Goal: Task Accomplishment & Management: Complete application form

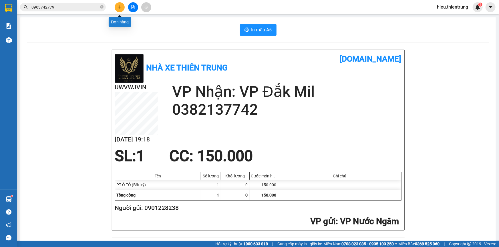
click at [121, 6] on icon "plus" at bounding box center [120, 7] width 4 height 4
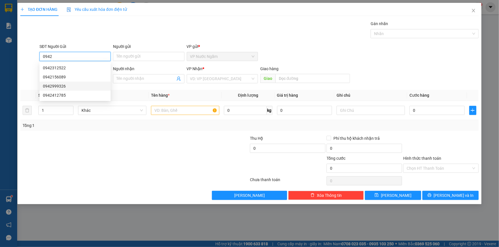
click at [70, 86] on div "0942999326" at bounding box center [75, 86] width 64 height 6
type input "0942999326"
type input "0909291789"
type input "QUỐC NHÂN"
type input "200.000"
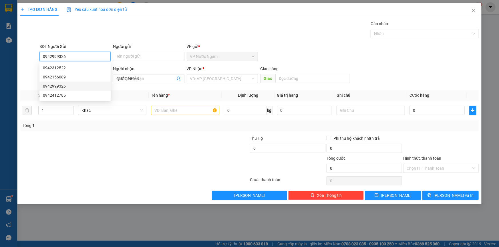
type input "200.000"
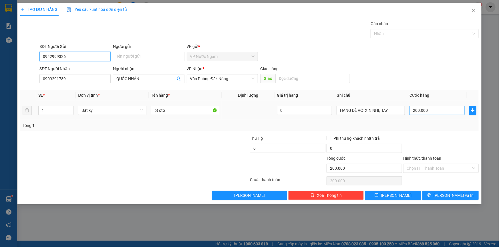
type input "0942999326"
click at [423, 109] on input "200.000" at bounding box center [436, 110] width 55 height 9
type input "1"
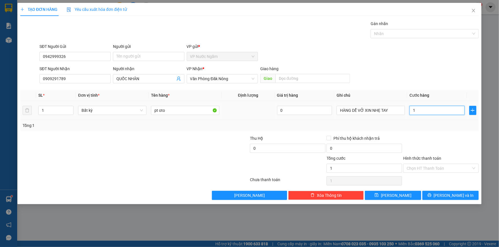
type input "15"
type input "150"
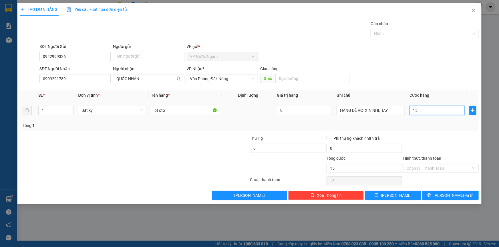
type input "150"
type input "1.500"
type input "15.000"
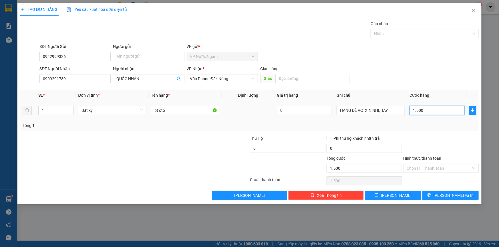
type input "15.000"
type input "150.000"
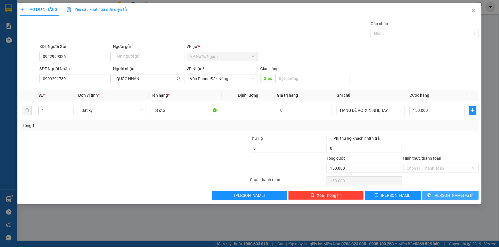
drag, startPoint x: 454, startPoint y: 194, endPoint x: 445, endPoint y: 179, distance: 17.8
click at [454, 194] on span "[PERSON_NAME] và In" at bounding box center [453, 196] width 40 height 6
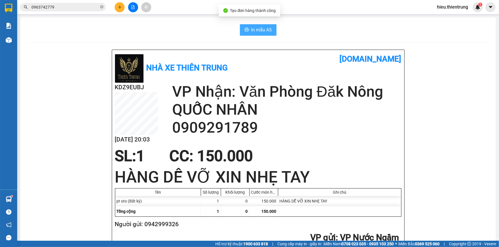
click at [261, 33] on span "In mẫu A5" at bounding box center [261, 29] width 21 height 7
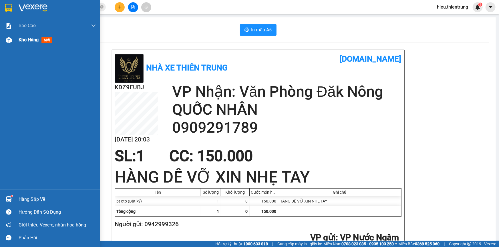
click at [12, 40] on div at bounding box center [9, 40] width 10 height 10
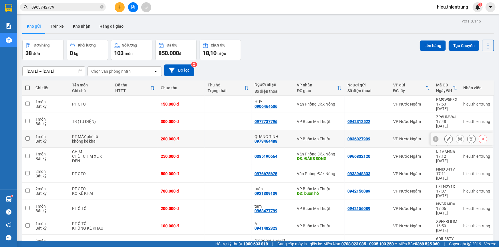
scroll to position [26, 0]
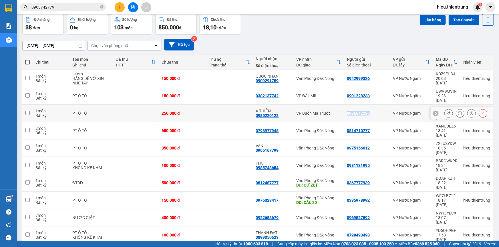
drag, startPoint x: 369, startPoint y: 104, endPoint x: 343, endPoint y: 106, distance: 25.8
click at [344, 106] on td "0986642286" at bounding box center [367, 113] width 46 height 17
checkbox input "true"
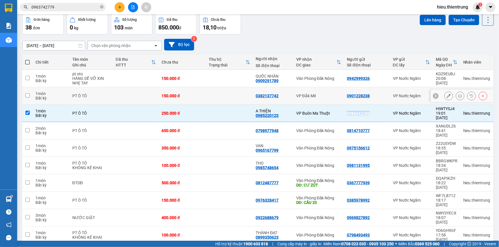
copy div "0986642286"
click at [121, 11] on button at bounding box center [120, 7] width 10 height 10
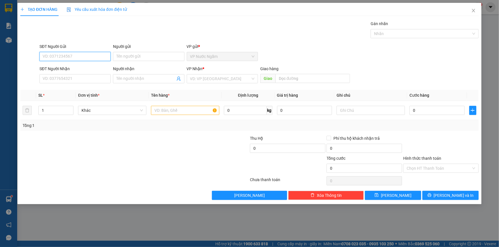
paste input "0986642286"
type input "0986642286"
click at [65, 69] on div "0986642286" at bounding box center [75, 68] width 64 height 6
type input "0985220123"
type input "A THIỆN"
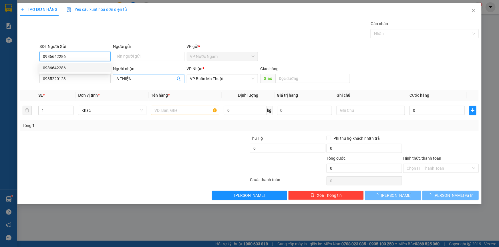
type input "250.000"
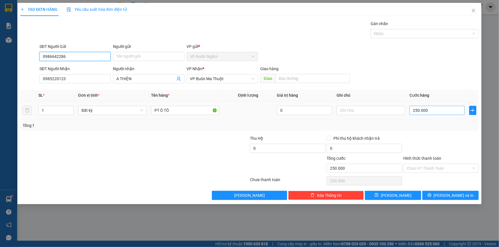
type input "0986642286"
click at [424, 112] on input "250.000" at bounding box center [436, 110] width 55 height 9
type input "2"
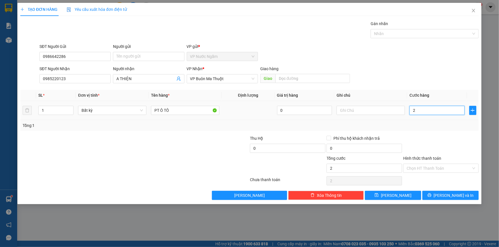
type input "20"
type input "200"
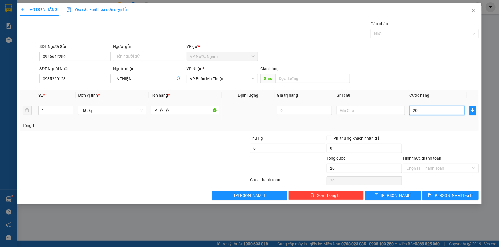
type input "200"
type input "2.000"
type input "20.000"
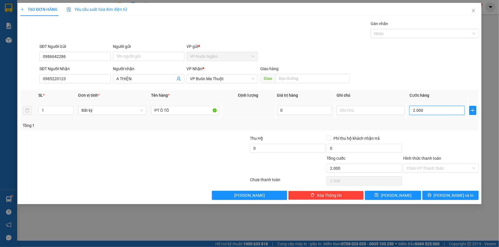
type input "20.000"
type input "200.000"
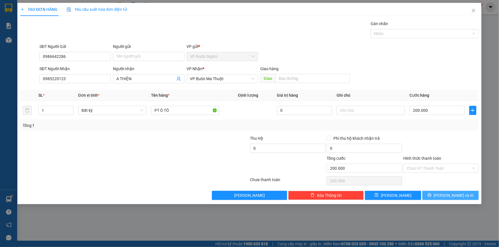
click at [443, 191] on button "[PERSON_NAME] và In" at bounding box center [450, 195] width 56 height 9
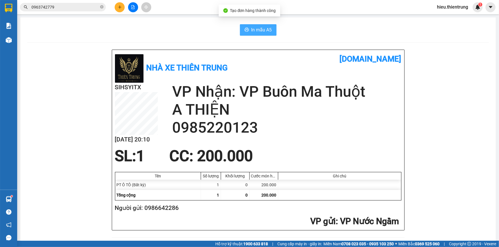
click at [268, 27] on span "In mẫu A5" at bounding box center [261, 29] width 21 height 7
drag, startPoint x: 329, startPoint y: 33, endPoint x: 295, endPoint y: 35, distance: 33.8
click at [317, 34] on div "In mẫu A5" at bounding box center [257, 29] width 461 height 11
click at [195, 35] on div "In mẫu A5" at bounding box center [257, 29] width 461 height 11
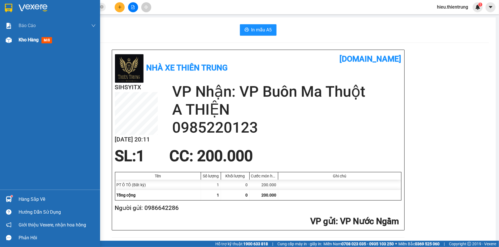
click at [14, 36] on div "Kho hàng mới" at bounding box center [50, 40] width 100 height 14
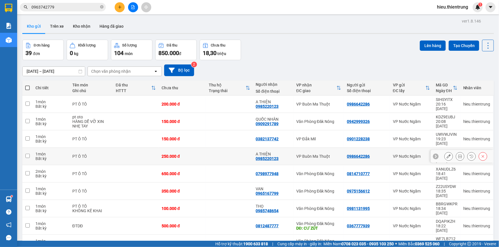
click at [486, 150] on div at bounding box center [461, 156] width 63 height 13
click at [482, 152] on button at bounding box center [483, 157] width 8 height 10
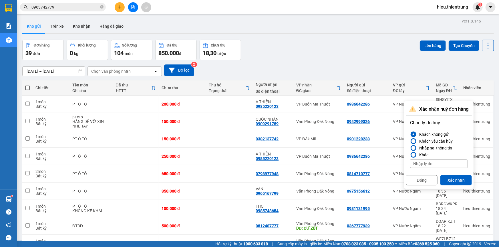
drag, startPoint x: 459, startPoint y: 176, endPoint x: 440, endPoint y: 155, distance: 28.1
click at [459, 176] on button "Xác nhận" at bounding box center [455, 180] width 31 height 10
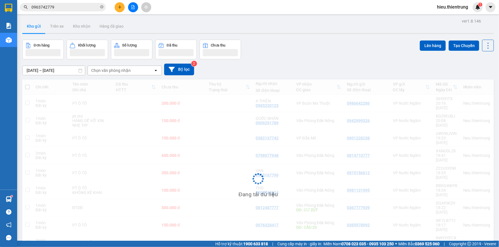
click at [377, 64] on div "[DATE] – [DATE] Press the down arrow key to interact with the calendar and sele…" at bounding box center [257, 70] width 471 height 12
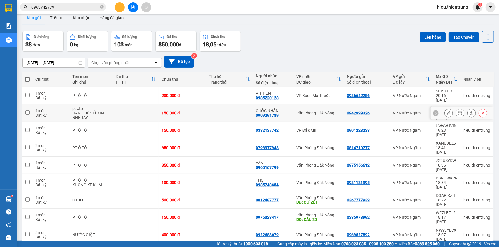
scroll to position [26, 0]
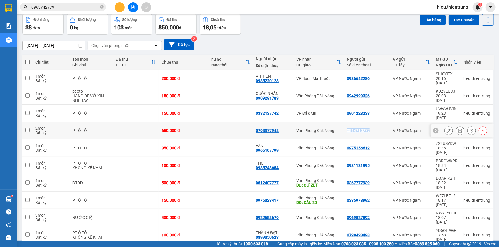
drag, startPoint x: 368, startPoint y: 119, endPoint x: 344, endPoint y: 118, distance: 24.6
click at [344, 122] on td "0814710777" at bounding box center [367, 130] width 46 height 17
checkbox input "true"
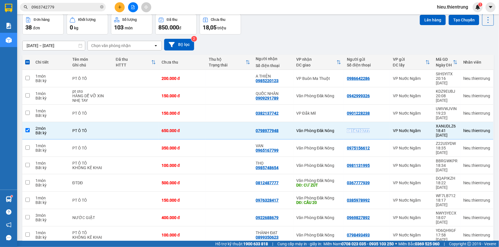
copy div "0814710777"
click at [118, 6] on icon "plus" at bounding box center [120, 7] width 4 height 4
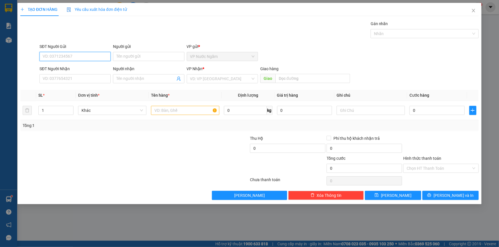
paste input "0814710777"
type input "0814710777"
click at [64, 68] on div "0814710777" at bounding box center [75, 68] width 64 height 6
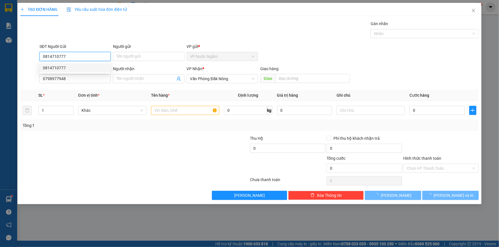
type input "0798977948"
type input "650.000"
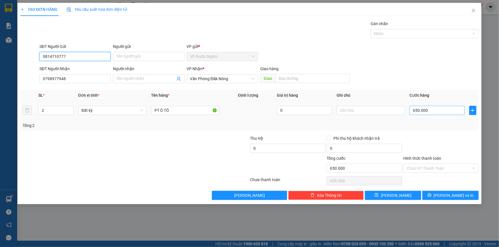
type input "0814710777"
click at [440, 111] on input "650.000" at bounding box center [436, 110] width 55 height 9
type input "6"
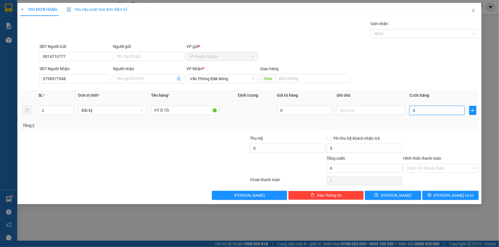
type input "60"
type input "600"
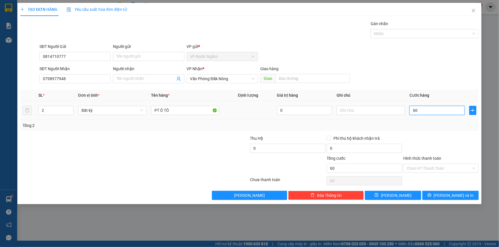
type input "600"
type input "6.000"
type input "60.000"
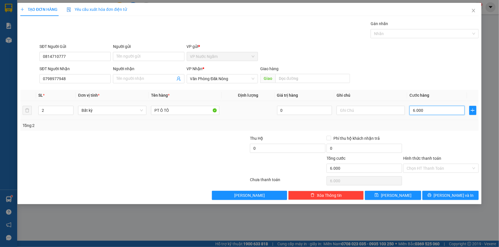
type input "60.000"
type input "600.000"
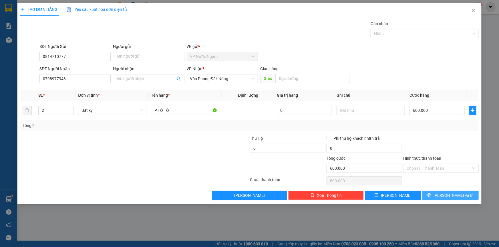
click at [459, 194] on span "[PERSON_NAME] và In" at bounding box center [453, 196] width 40 height 6
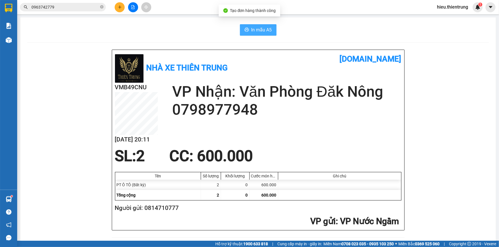
click at [265, 32] on span "In mẫu A5" at bounding box center [261, 29] width 21 height 7
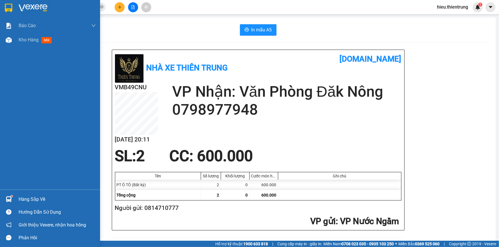
drag, startPoint x: 12, startPoint y: 40, endPoint x: 24, endPoint y: 51, distance: 16.6
click at [12, 40] on div at bounding box center [9, 40] width 10 height 10
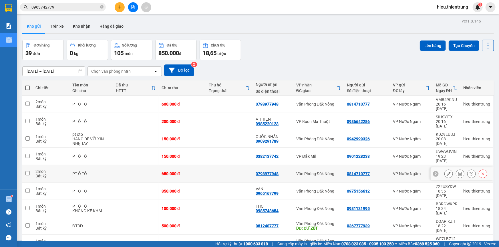
click at [481, 169] on button at bounding box center [483, 174] width 8 height 10
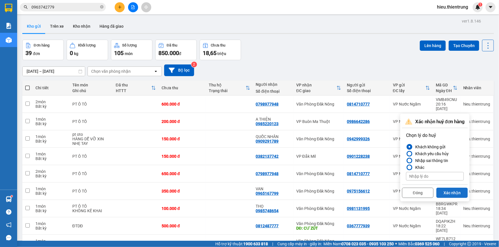
click at [450, 189] on button "Xác nhận" at bounding box center [451, 193] width 31 height 10
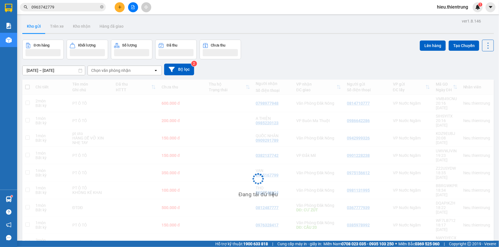
click at [347, 31] on div "Kho gửi Trên xe Kho nhận Hàng đã giao" at bounding box center [257, 26] width 471 height 15
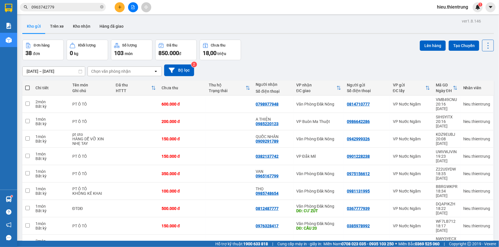
scroll to position [26, 0]
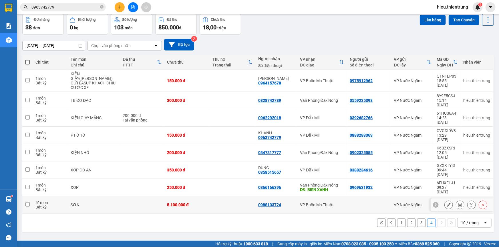
click at [274, 197] on td "0988133724" at bounding box center [276, 205] width 42 height 17
checkbox input "true"
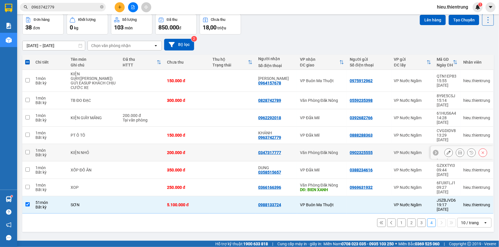
click at [164, 144] on td "200.000 đ" at bounding box center [186, 152] width 45 height 17
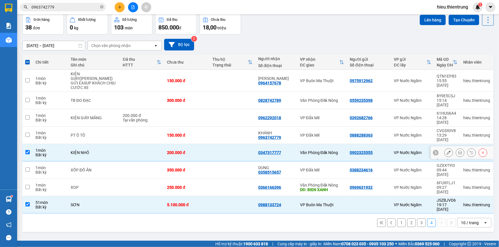
click at [140, 144] on td at bounding box center [142, 152] width 44 height 17
checkbox input "false"
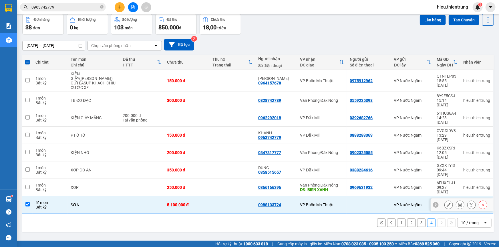
click at [170, 203] on div "5.100.000 đ" at bounding box center [187, 205] width 40 height 5
checkbox input "false"
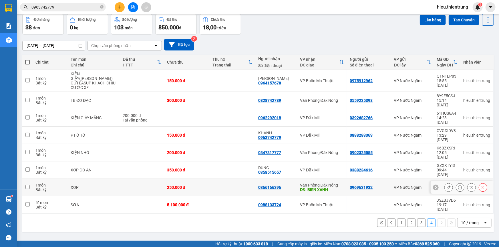
click at [180, 185] on div "250.000 đ" at bounding box center [187, 187] width 40 height 5
checkbox input "true"
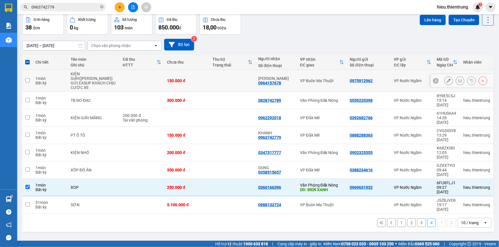
click at [249, 78] on td at bounding box center [232, 81] width 45 height 22
checkbox input "true"
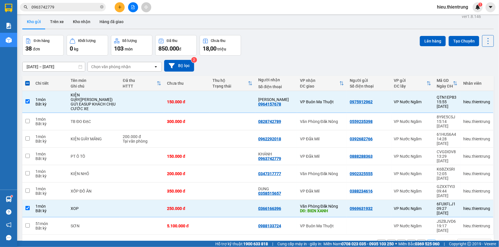
scroll to position [0, 0]
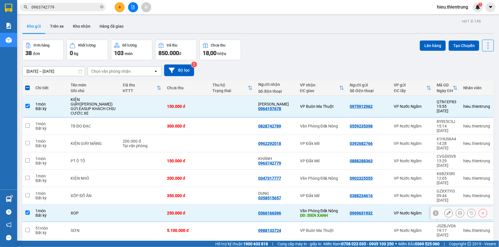
click at [193, 211] on div "250.000 đ" at bounding box center [187, 213] width 40 height 5
checkbox input "false"
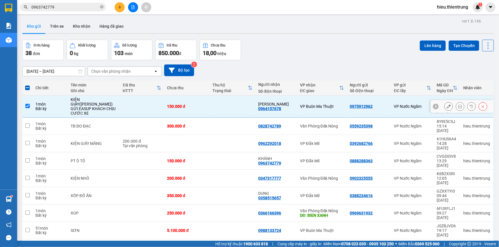
click at [177, 106] on div "150.000 đ" at bounding box center [187, 106] width 40 height 5
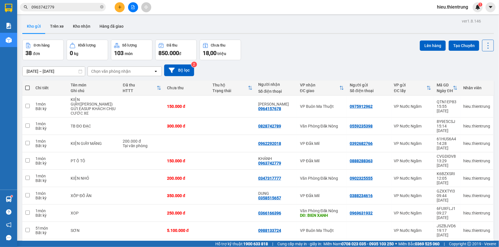
click at [25, 88] on span at bounding box center [27, 88] width 5 height 5
click at [27, 85] on input "checkbox" at bounding box center [27, 85] width 0 height 0
checkbox input "true"
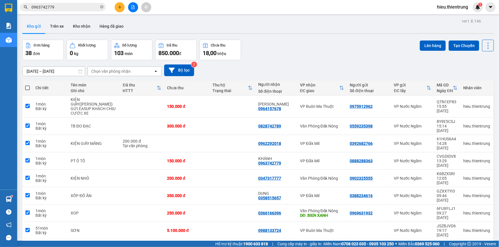
checkbox input "true"
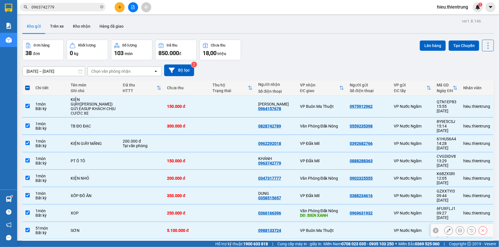
click at [30, 222] on td at bounding box center [27, 230] width 10 height 17
checkbox input "false"
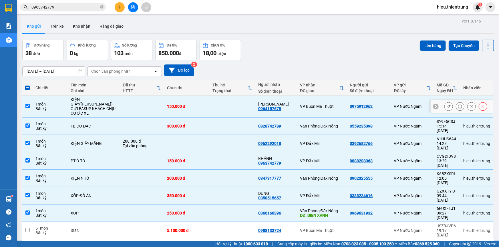
click at [167, 104] on div "150.000 đ" at bounding box center [187, 106] width 40 height 5
checkbox input "false"
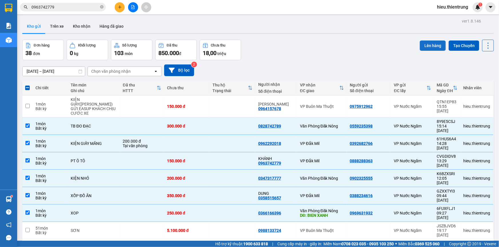
click at [425, 41] on button "Lên hàng" at bounding box center [432, 46] width 26 height 10
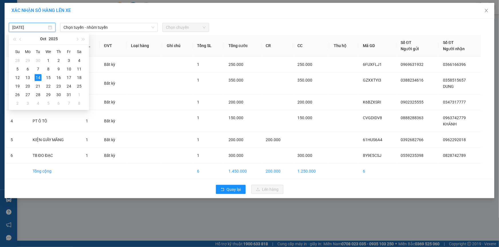
click at [45, 29] on input "[DATE]" at bounding box center [29, 27] width 35 height 6
click at [49, 76] on div "15" at bounding box center [48, 77] width 7 height 7
type input "[DATE]"
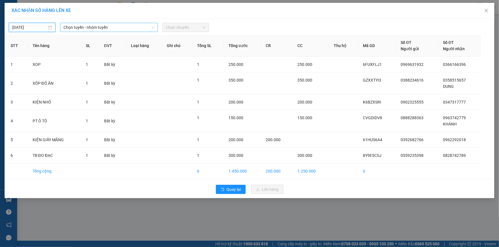
click at [107, 23] on span "Chọn tuyến - nhóm tuyến" at bounding box center [108, 27] width 91 height 9
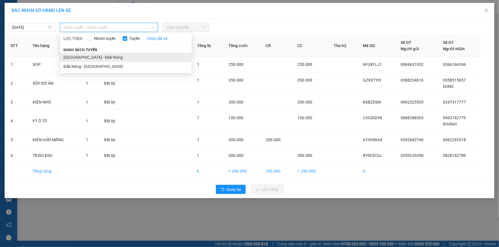
click at [89, 55] on li "[GEOGRAPHIC_DATA] - Đăk Nông" at bounding box center [125, 57] width 131 height 9
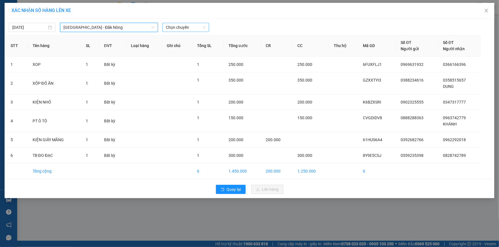
click at [181, 24] on span "Chọn chuyến" at bounding box center [186, 27] width 40 height 9
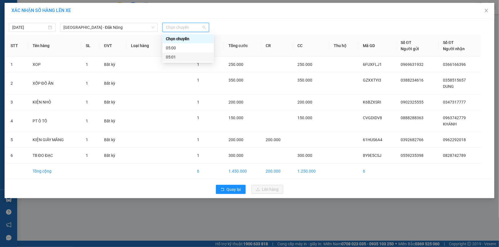
click at [179, 54] on div "05:01" at bounding box center [187, 57] width 51 height 9
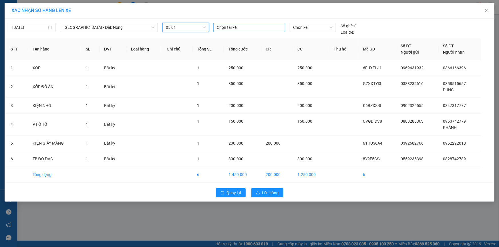
click at [251, 32] on div "Chọn tài xế" at bounding box center [249, 29] width 76 height 13
drag, startPoint x: 253, startPoint y: 18, endPoint x: 251, endPoint y: 23, distance: 5.8
click at [251, 23] on div "XÁC NHẬN SỐ HÀNG LÊN XE [DATE] [GEOGRAPHIC_DATA] - [GEOGRAPHIC_DATA] Nông LỌC T…" at bounding box center [250, 102] width 490 height 199
click at [251, 23] on div "Chọn tài xế" at bounding box center [249, 27] width 72 height 9
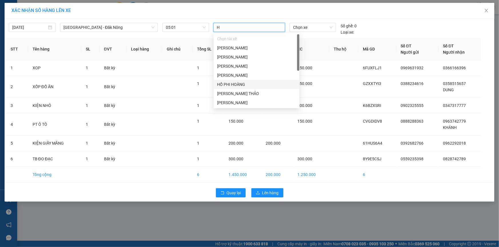
type input "HO"
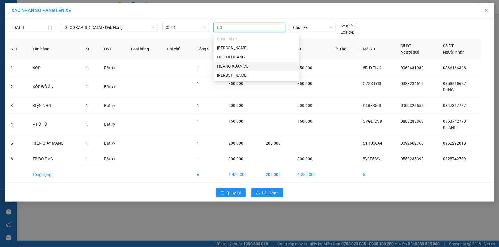
click at [240, 64] on div "HOÀNG XUÂN VŨ" at bounding box center [256, 66] width 79 height 6
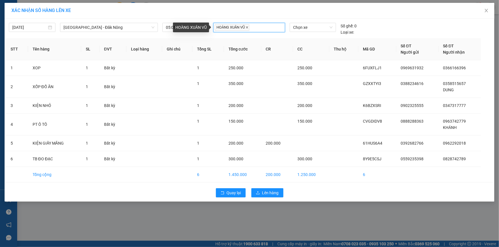
click at [248, 28] on icon "close" at bounding box center [246, 27] width 3 height 3
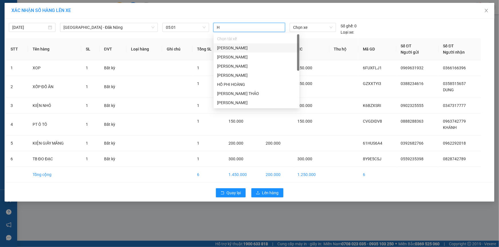
type input "HO"
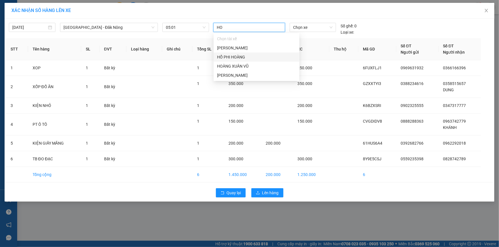
click at [248, 57] on div "HỒ PHI HOÀNG" at bounding box center [256, 57] width 79 height 6
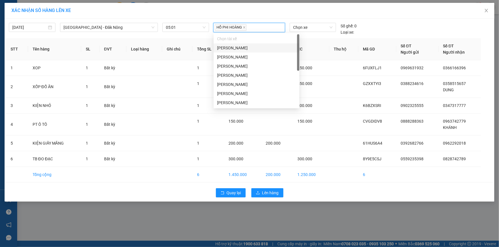
click at [265, 26] on div "HỒ PHI HOÀNG" at bounding box center [249, 27] width 69 height 8
type input "TH"
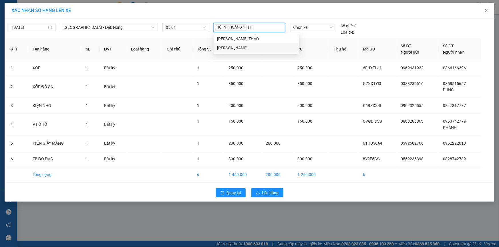
click at [237, 45] on div "[PERSON_NAME]" at bounding box center [256, 48] width 79 height 6
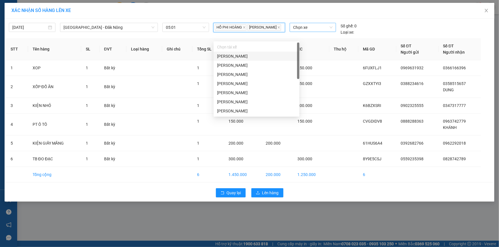
click at [302, 29] on span "Chọn xe" at bounding box center [312, 27] width 39 height 9
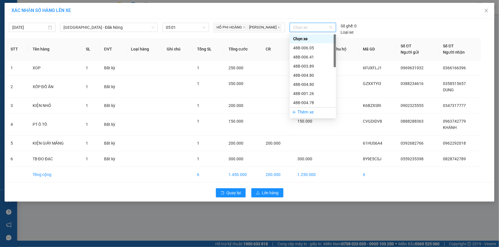
scroll to position [126, 0]
click at [309, 56] on div "48F-002.31" at bounding box center [312, 59] width 46 height 9
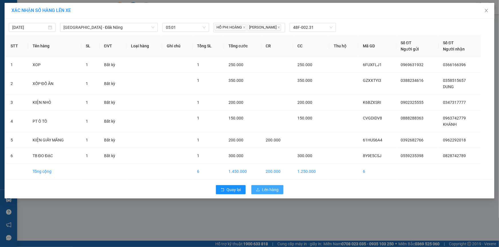
click at [260, 195] on button "Lên hàng" at bounding box center [267, 189] width 32 height 9
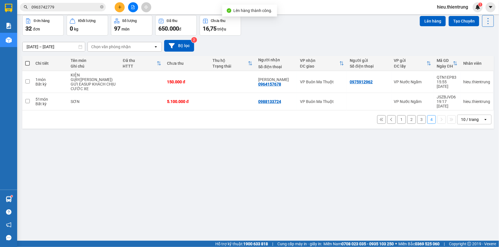
scroll to position [26, 0]
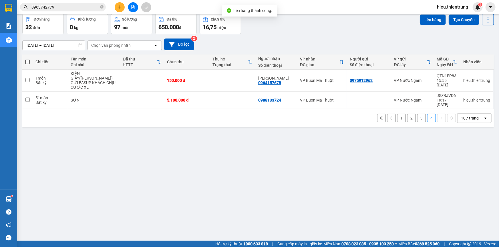
click at [427, 114] on button "4" at bounding box center [431, 118] width 9 height 9
click at [422, 113] on div "1 2 3 4 10 / trang open" at bounding box center [258, 118] width 467 height 10
click at [420, 114] on button "3" at bounding box center [421, 118] width 9 height 9
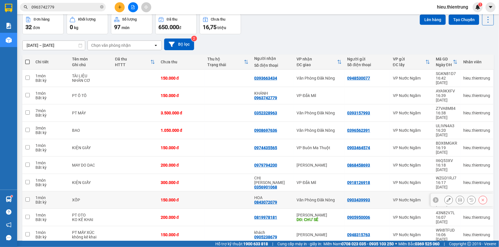
click at [265, 200] on div "0843072079" at bounding box center [265, 202] width 23 height 5
click at [263, 185] on div "0356901068" at bounding box center [265, 187] width 23 height 5
click at [263, 139] on td "0974435565" at bounding box center [272, 147] width 42 height 17
checkbox input "true"
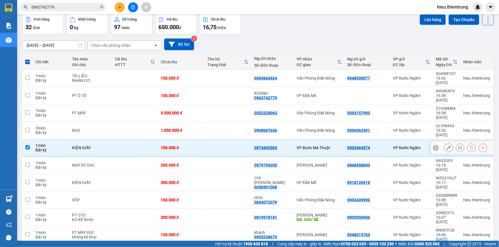
click at [263, 146] on div "0974435565" at bounding box center [265, 148] width 23 height 5
click at [264, 122] on td "0908697636" at bounding box center [272, 130] width 42 height 17
checkbox input "true"
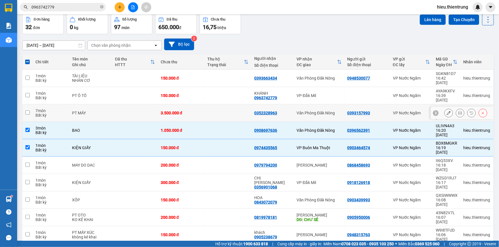
click at [274, 105] on td "0352328963" at bounding box center [272, 113] width 42 height 17
checkbox input "true"
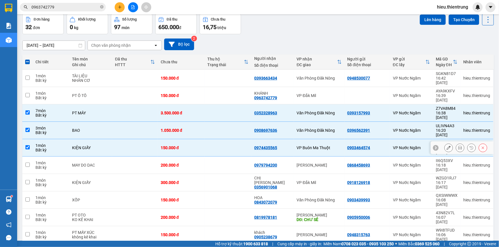
click at [267, 146] on div "0974435565" at bounding box center [265, 148] width 23 height 5
click at [27, 145] on input "checkbox" at bounding box center [27, 147] width 4 height 4
checkbox input "false"
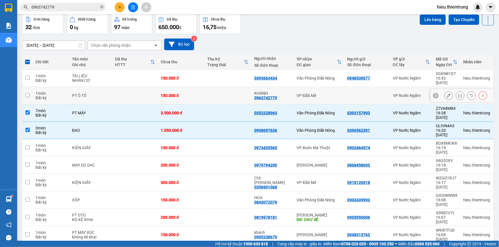
click at [286, 91] on div "KHÁNH 0963742779" at bounding box center [272, 95] width 37 height 9
checkbox input "true"
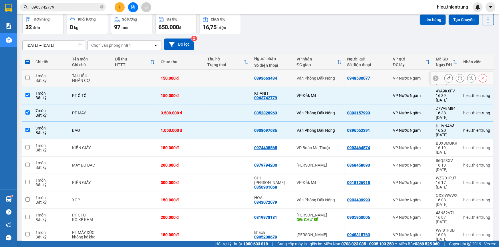
click at [297, 77] on div "Văn Phòng Đăk Nông" at bounding box center [319, 78] width 45 height 5
checkbox input "true"
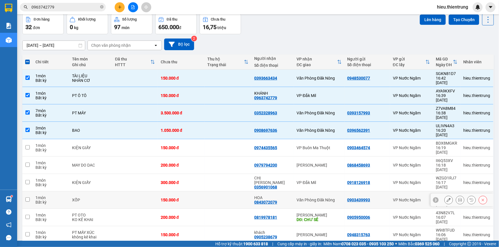
click at [225, 192] on td at bounding box center [228, 200] width 47 height 17
checkbox input "true"
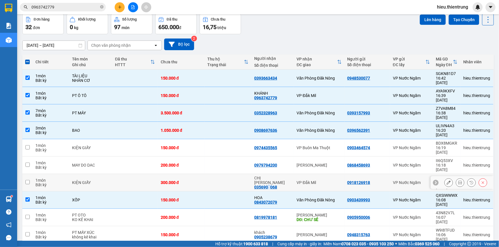
click at [268, 185] on div "0356901068" at bounding box center [265, 187] width 23 height 5
drag, startPoint x: 28, startPoint y: 151, endPoint x: 70, endPoint y: 143, distance: 42.9
click at [28, 180] on input "checkbox" at bounding box center [27, 182] width 4 height 4
checkbox input "true"
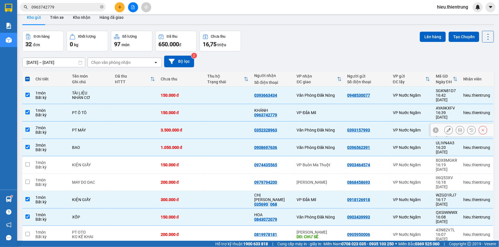
scroll to position [0, 0]
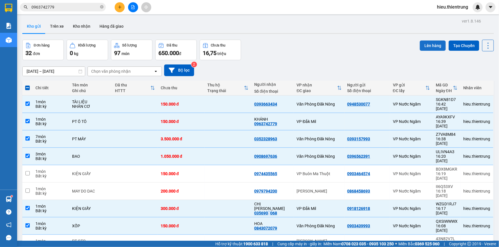
click at [427, 49] on button "Lên hàng" at bounding box center [432, 46] width 26 height 10
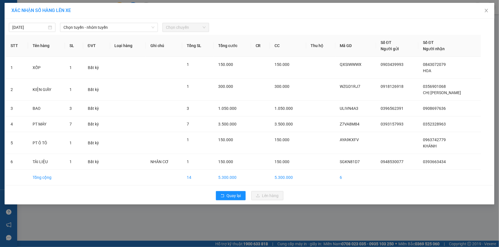
drag, startPoint x: 35, startPoint y: 28, endPoint x: 42, endPoint y: 33, distance: 8.2
click at [34, 28] on input "[DATE]" at bounding box center [29, 27] width 35 height 6
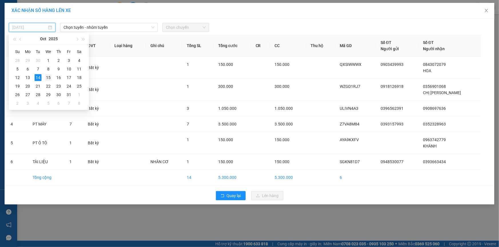
click at [51, 78] on div "15" at bounding box center [48, 77] width 7 height 7
type input "[DATE]"
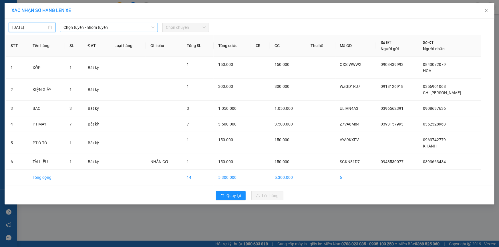
click at [103, 25] on span "Chọn tuyến - nhóm tuyến" at bounding box center [108, 27] width 91 height 9
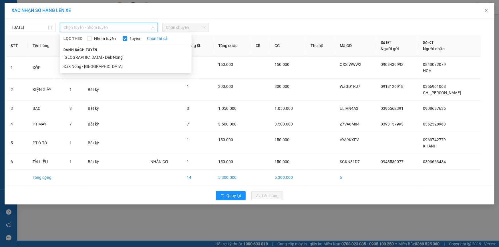
click at [94, 52] on span "Danh sách tuyến" at bounding box center [80, 49] width 41 height 5
click at [93, 54] on li "[GEOGRAPHIC_DATA] - Đăk Nông" at bounding box center [125, 57] width 131 height 9
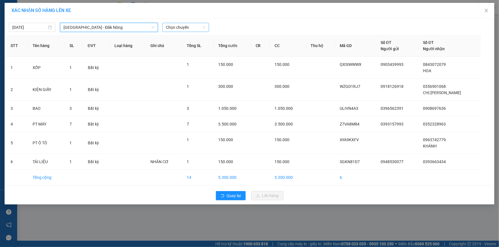
click at [179, 26] on span "Chọn chuyến" at bounding box center [186, 27] width 40 height 9
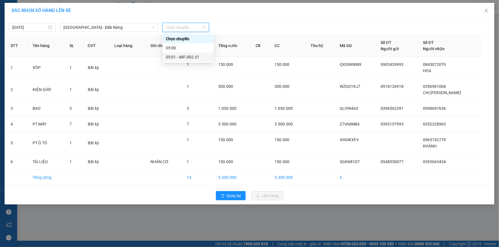
click at [180, 53] on div "05:01 - 48F-002.31" at bounding box center [187, 57] width 51 height 9
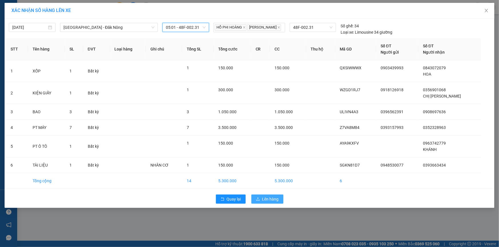
click at [271, 203] on span "Lên hàng" at bounding box center [270, 199] width 17 height 6
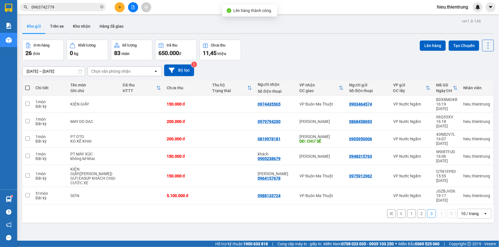
drag, startPoint x: 420, startPoint y: 186, endPoint x: 416, endPoint y: 184, distance: 4.5
click at [420, 210] on button "2" at bounding box center [421, 214] width 9 height 9
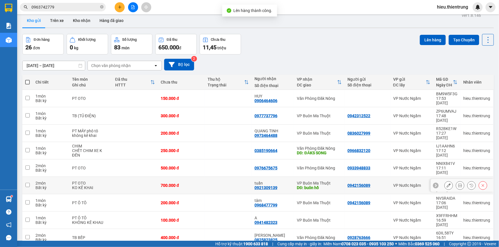
scroll to position [26, 0]
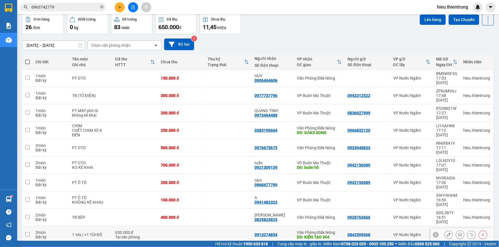
click at [281, 227] on td "0913274854" at bounding box center [272, 235] width 42 height 17
checkbox input "true"
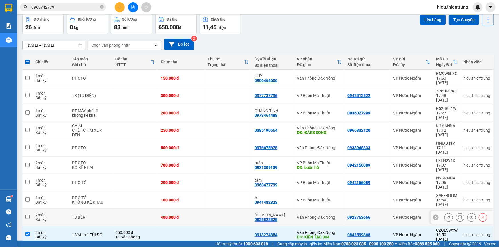
click at [230, 209] on td at bounding box center [228, 217] width 47 height 17
checkbox input "true"
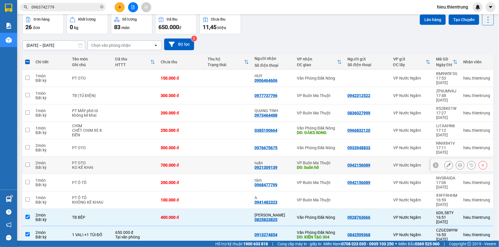
click at [263, 165] on div "0921309139" at bounding box center [265, 167] width 23 height 5
click at [273, 122] on td "0385190664" at bounding box center [272, 130] width 42 height 17
checkbox input "true"
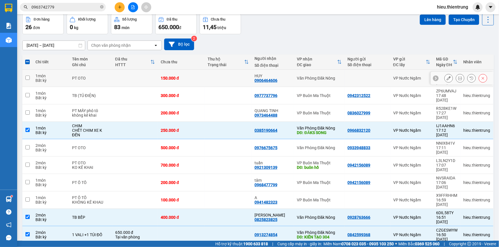
click at [281, 77] on div "HUY 0906464606" at bounding box center [272, 78] width 37 height 9
checkbox input "true"
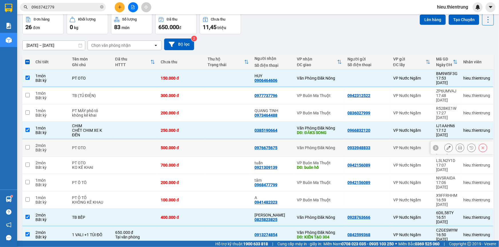
click at [290, 139] on td "0976675675" at bounding box center [272, 147] width 42 height 17
checkbox input "true"
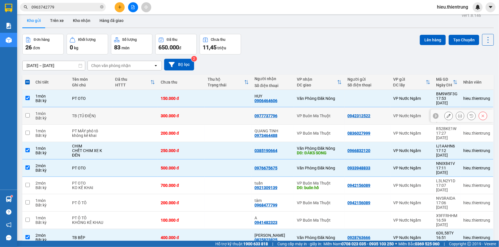
scroll to position [0, 0]
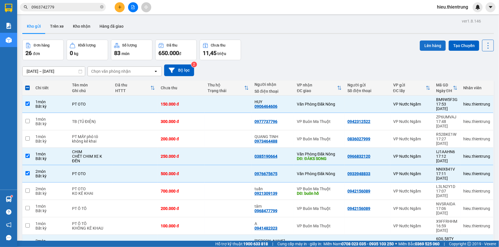
click at [428, 45] on button "Lên hàng" at bounding box center [432, 46] width 26 height 10
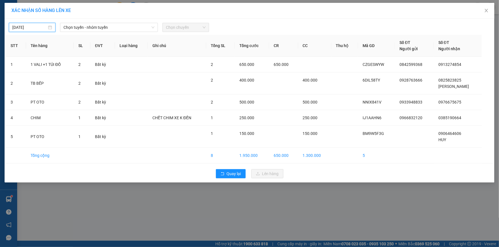
click at [38, 25] on input "[DATE]" at bounding box center [29, 27] width 35 height 6
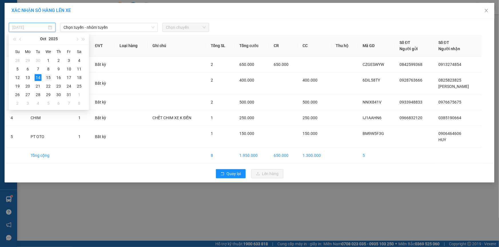
click at [50, 75] on div "15" at bounding box center [48, 77] width 7 height 7
type input "[DATE]"
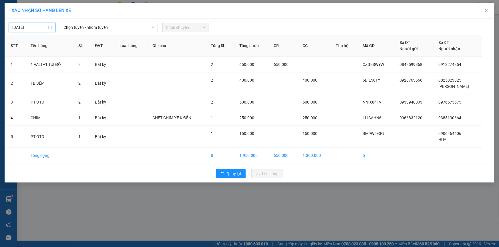
drag, startPoint x: 99, startPoint y: 20, endPoint x: 101, endPoint y: 26, distance: 5.7
click at [99, 20] on div "[DATE] Chọn tuyến - nhóm tuyến Chọn chuyến" at bounding box center [249, 26] width 487 height 12
click at [101, 26] on span "Chọn tuyến - nhóm tuyến" at bounding box center [108, 27] width 91 height 9
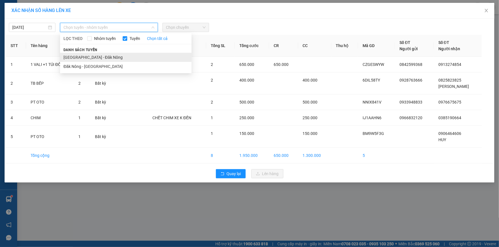
click at [81, 56] on li "[GEOGRAPHIC_DATA] - Đăk Nông" at bounding box center [125, 57] width 131 height 9
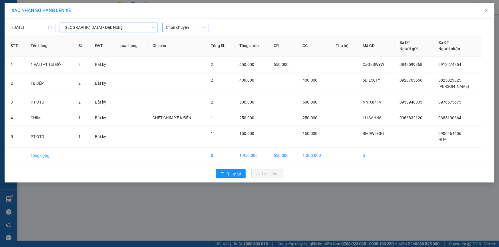
click at [179, 26] on span "Chọn chuyến" at bounding box center [186, 27] width 40 height 9
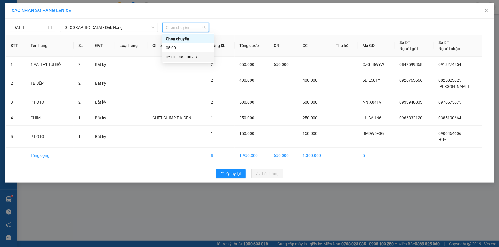
click at [177, 55] on div "05:01 - 48F-002.31" at bounding box center [188, 57] width 45 height 6
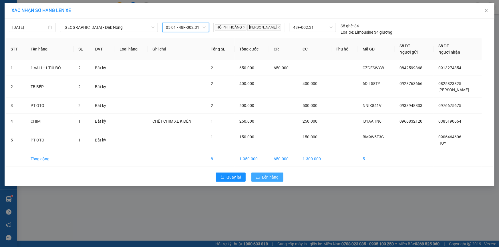
click at [268, 185] on div "Quay lại Lên hàng" at bounding box center [249, 177] width 487 height 15
click at [271, 180] on span "Lên hàng" at bounding box center [270, 177] width 17 height 6
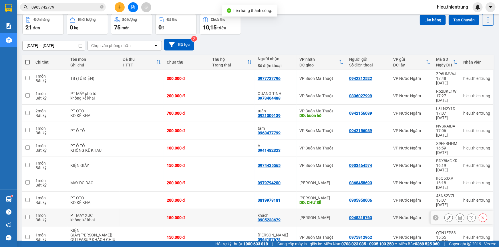
scroll to position [26, 0]
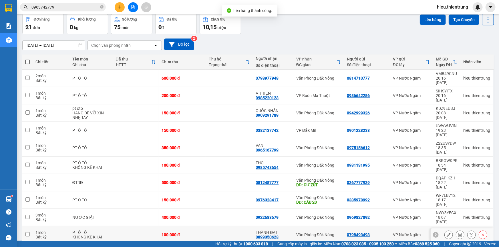
click at [293, 227] on td "Văn Phòng Đăk Nông" at bounding box center [318, 235] width 51 height 17
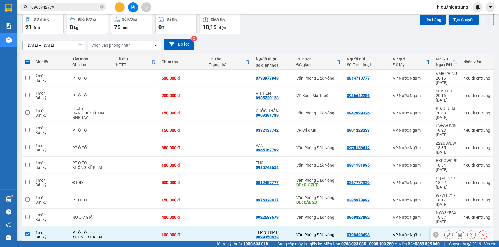
click at [289, 227] on td "THÀNH ĐẠT 0899350623" at bounding box center [273, 235] width 41 height 17
checkbox input "false"
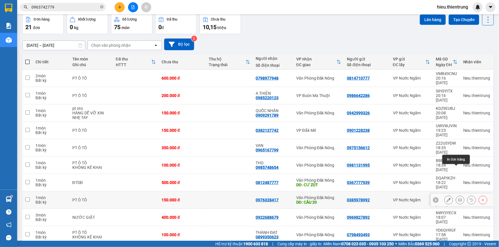
click at [458, 198] on icon at bounding box center [460, 200] width 4 height 4
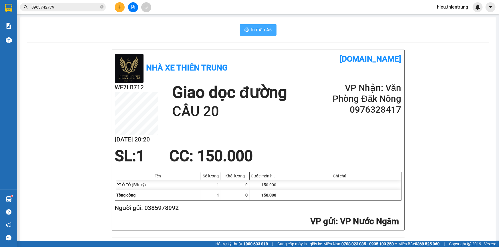
click at [254, 28] on span "In mẫu A5" at bounding box center [261, 29] width 21 height 7
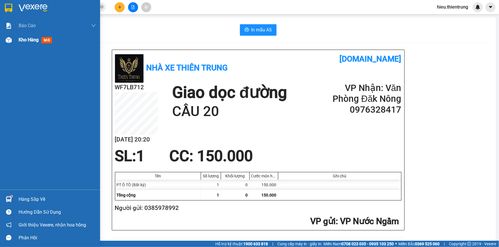
click at [23, 37] on div "Kho hàng mới" at bounding box center [37, 39] width 36 height 7
click at [23, 37] on span "Kho hàng" at bounding box center [29, 39] width 20 height 5
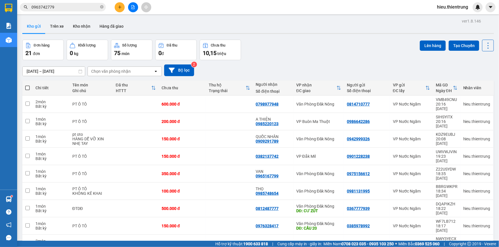
click at [277, 62] on div "[DATE] – [DATE] Press the down arrow key to interact with the calendar and sele…" at bounding box center [257, 70] width 471 height 20
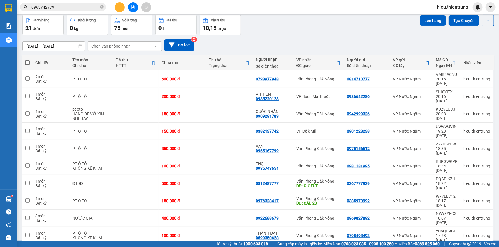
scroll to position [26, 0]
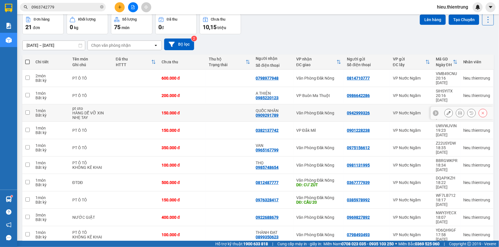
click at [278, 109] on div "QUỐC NHÂN" at bounding box center [273, 111] width 35 height 5
checkbox input "true"
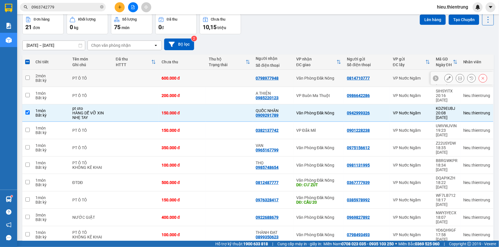
click at [223, 76] on td at bounding box center [229, 78] width 47 height 17
checkbox input "true"
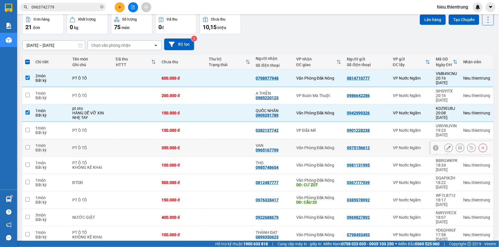
click at [312, 146] on div "Văn Phòng Đăk Nông" at bounding box center [318, 148] width 45 height 5
checkbox input "true"
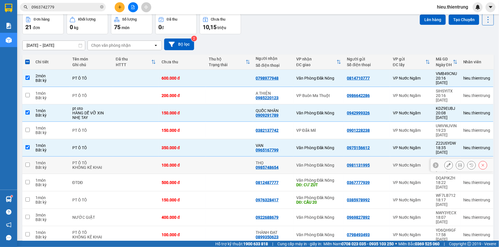
click at [298, 157] on td "Văn Phòng Đăk Nông" at bounding box center [318, 165] width 51 height 17
checkbox input "true"
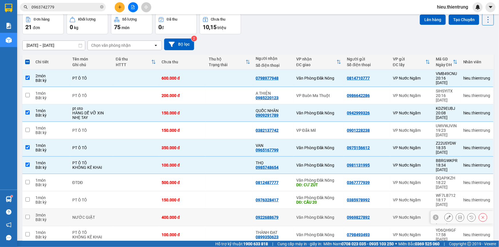
drag, startPoint x: 280, startPoint y: 182, endPoint x: 281, endPoint y: 189, distance: 6.5
click at [280, 215] on div "0922688679" at bounding box center [273, 217] width 35 height 5
checkbox input "true"
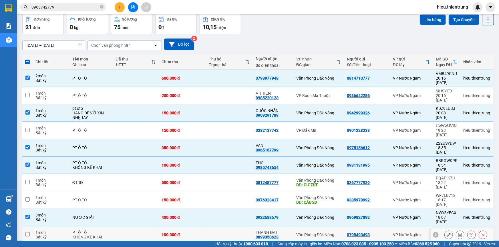
click at [278, 231] on div "THÀNH ĐẠT 0899350623" at bounding box center [273, 235] width 35 height 9
checkbox input "true"
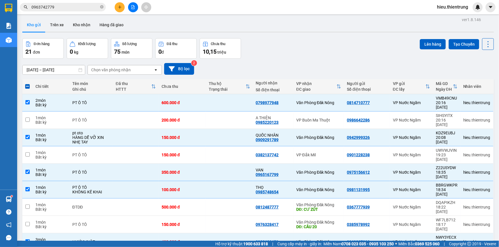
scroll to position [0, 0]
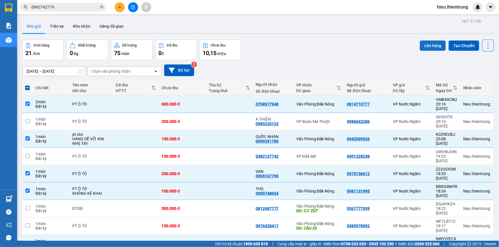
click at [434, 47] on button "Lên hàng" at bounding box center [432, 46] width 26 height 10
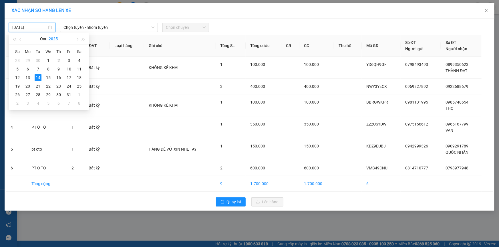
drag, startPoint x: 25, startPoint y: 27, endPoint x: 54, endPoint y: 37, distance: 29.8
click at [26, 28] on input "[DATE]" at bounding box center [29, 27] width 35 height 6
click at [51, 77] on div "15" at bounding box center [48, 77] width 7 height 7
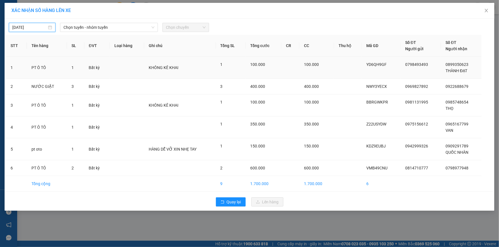
type input "[DATE]"
click at [101, 25] on span "Chọn tuyến - nhóm tuyến" at bounding box center [108, 27] width 91 height 9
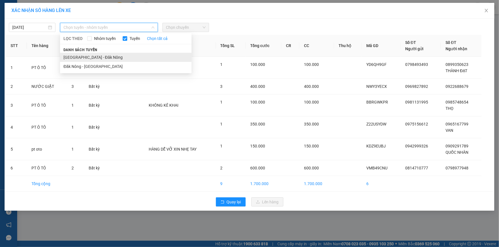
click at [94, 55] on li "[GEOGRAPHIC_DATA] - Đăk Nông" at bounding box center [125, 57] width 131 height 9
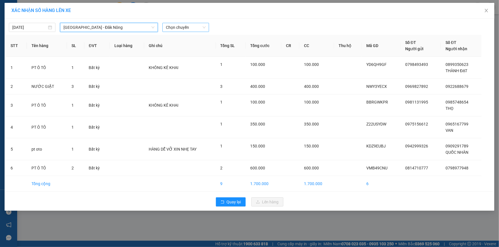
click at [183, 26] on span "Chọn chuyến" at bounding box center [186, 27] width 40 height 9
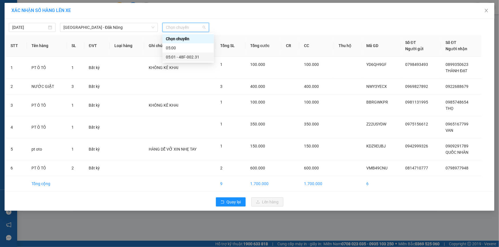
click at [191, 59] on div "05:01 - 48F-002.31" at bounding box center [188, 57] width 45 height 6
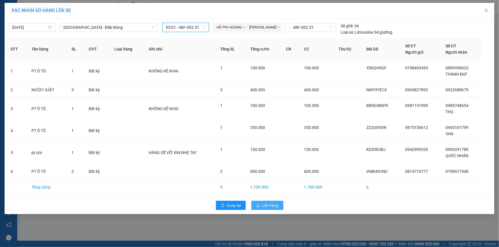
click at [263, 208] on span "Lên hàng" at bounding box center [270, 206] width 17 height 6
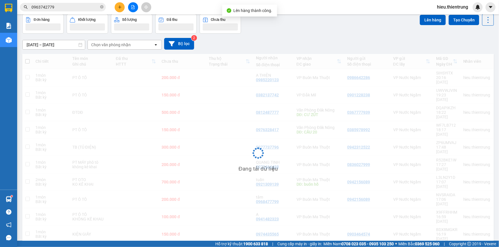
scroll to position [26, 0]
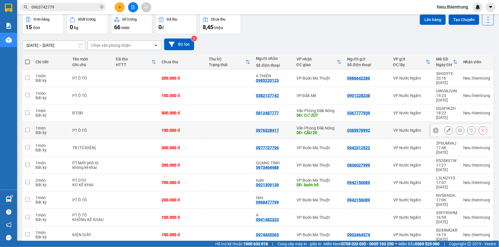
click at [189, 128] on div "150.000 đ" at bounding box center [182, 130] width 41 height 5
checkbox input "true"
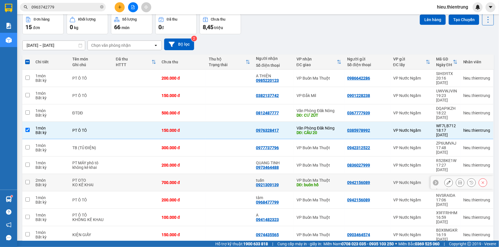
click at [256, 183] on div "0921309139" at bounding box center [267, 185] width 23 height 5
click at [229, 174] on td at bounding box center [229, 182] width 47 height 17
checkbox input "true"
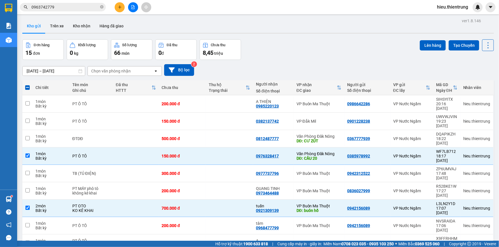
scroll to position [0, 0]
click at [429, 46] on button "Lên hàng" at bounding box center [432, 46] width 26 height 10
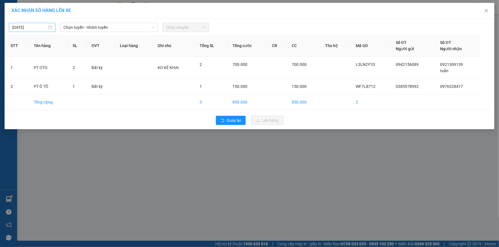
drag, startPoint x: 28, startPoint y: 31, endPoint x: 31, endPoint y: 31, distance: 2.9
click at [29, 31] on div "[DATE]" at bounding box center [32, 27] width 47 height 9
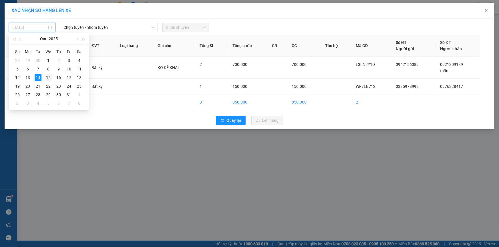
click at [48, 78] on div "15" at bounding box center [48, 77] width 7 height 7
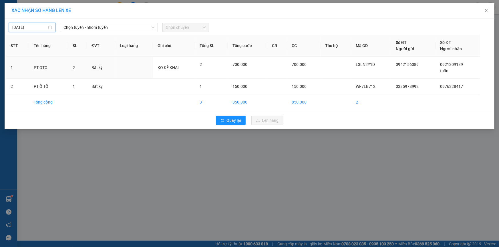
type input "[DATE]"
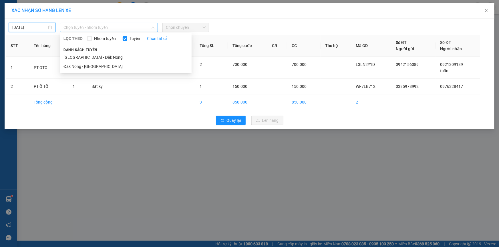
click at [98, 23] on span "Chọn tuyến - nhóm tuyến" at bounding box center [108, 27] width 91 height 9
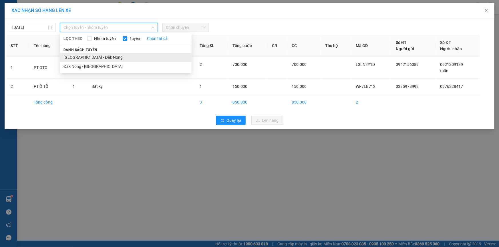
click at [79, 56] on li "[GEOGRAPHIC_DATA] - Đăk Nông" at bounding box center [125, 57] width 131 height 9
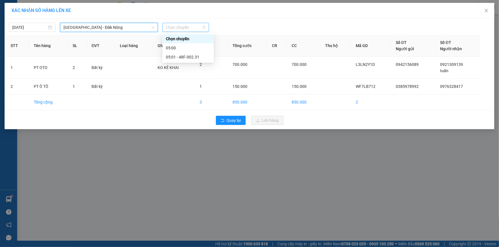
click at [181, 25] on span "Chọn chuyến" at bounding box center [186, 27] width 40 height 9
click at [184, 56] on div "05:01 - 48F-002.31" at bounding box center [188, 57] width 45 height 6
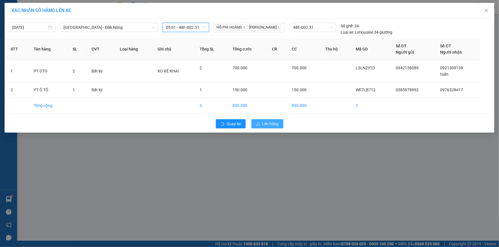
click at [263, 126] on span "Lên hàng" at bounding box center [270, 124] width 17 height 6
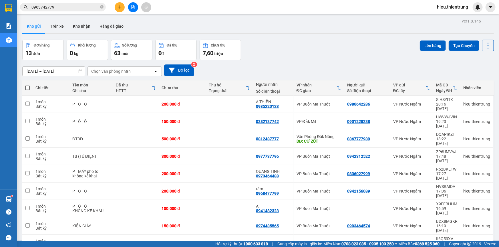
click at [133, 8] on icon "file-add" at bounding box center [133, 7] width 4 height 4
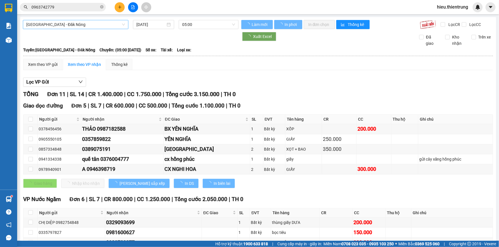
click at [49, 23] on span "[GEOGRAPHIC_DATA] - Đăk Nông" at bounding box center [75, 24] width 99 height 9
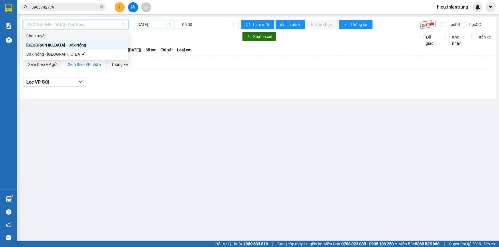
click at [149, 24] on input "[DATE]" at bounding box center [150, 24] width 29 height 6
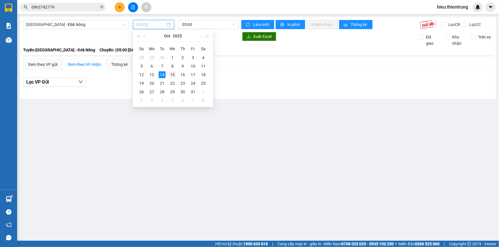
click at [173, 74] on div "15" at bounding box center [172, 74] width 7 height 7
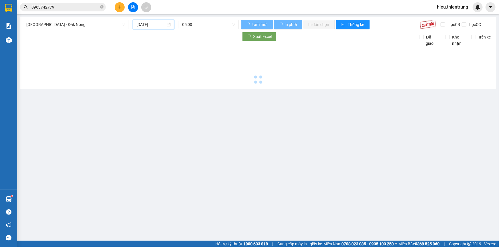
type input "[DATE]"
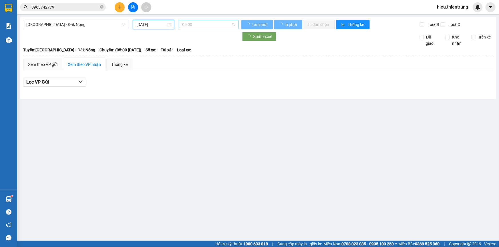
drag, startPoint x: 195, startPoint y: 26, endPoint x: 200, endPoint y: 30, distance: 6.3
click at [195, 26] on span "05:00" at bounding box center [208, 24] width 53 height 9
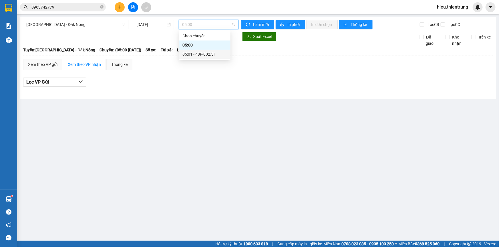
click at [203, 56] on div "05:01 - 48F-002.31" at bounding box center [204, 54] width 45 height 6
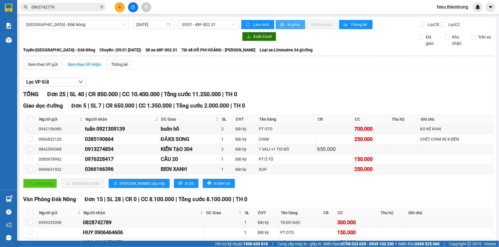
click at [288, 23] on span "In phơi" at bounding box center [293, 24] width 13 height 6
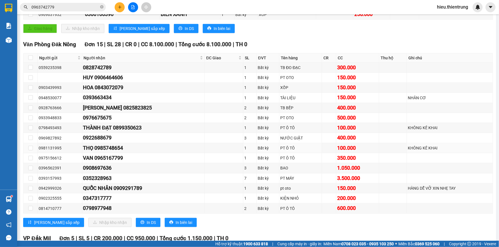
scroll to position [249, 0]
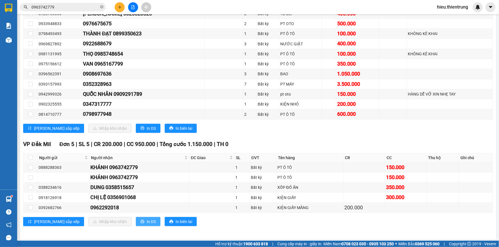
click at [140, 220] on icon "printer" at bounding box center [142, 222] width 4 height 4
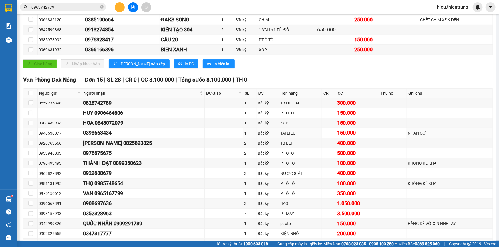
scroll to position [0, 0]
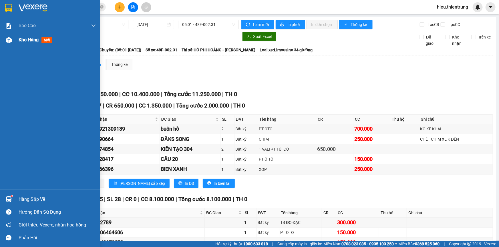
click at [11, 37] on img at bounding box center [9, 40] width 6 height 6
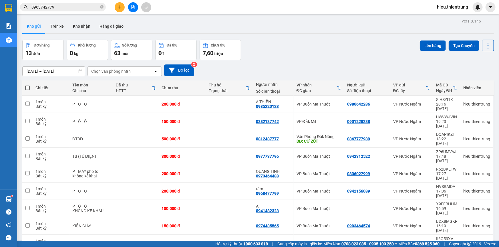
click at [26, 88] on span at bounding box center [27, 88] width 5 height 5
click at [27, 85] on input "checkbox" at bounding box center [27, 85] width 0 height 0
checkbox input "true"
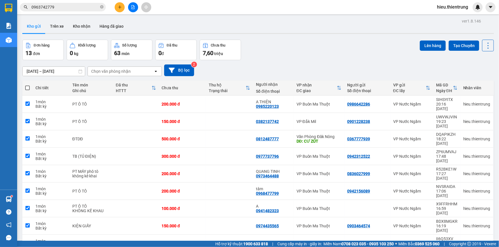
checkbox input "true"
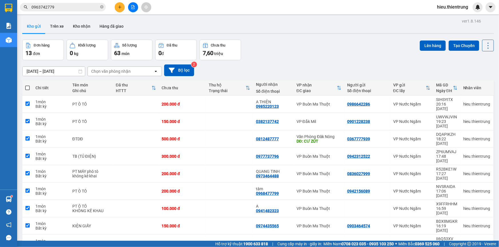
checkbox input "true"
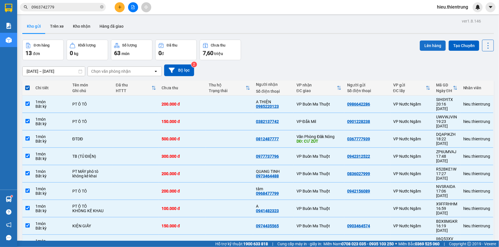
click at [430, 48] on button "Lên hàng" at bounding box center [432, 46] width 26 height 10
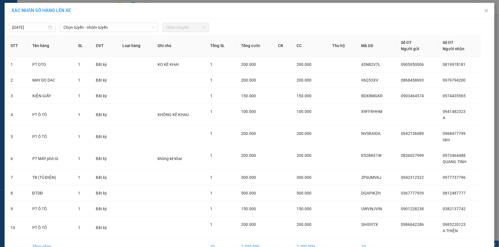
drag, startPoint x: 34, startPoint y: 28, endPoint x: 39, endPoint y: 33, distance: 6.9
click at [35, 28] on input "[DATE]" at bounding box center [29, 27] width 35 height 6
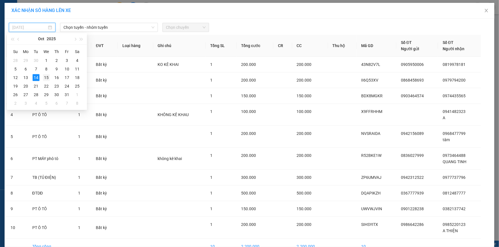
click at [46, 77] on div "15" at bounding box center [46, 77] width 7 height 7
type input "[DATE]"
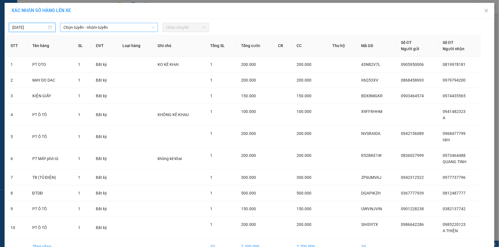
click at [87, 25] on span "Chọn tuyến - nhóm tuyến" at bounding box center [108, 27] width 91 height 9
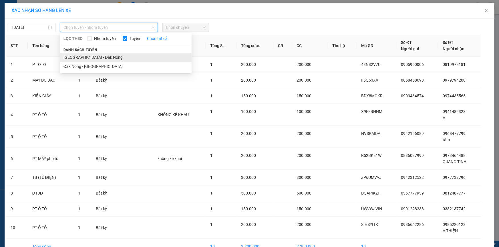
click at [87, 54] on li "[GEOGRAPHIC_DATA] - Đăk Nông" at bounding box center [125, 57] width 131 height 9
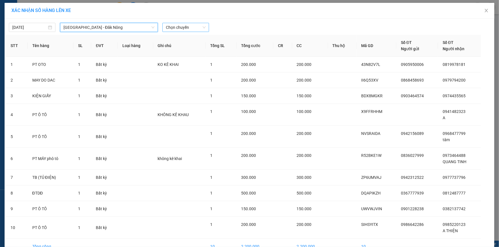
click at [173, 31] on span "Chọn chuyến" at bounding box center [186, 27] width 40 height 9
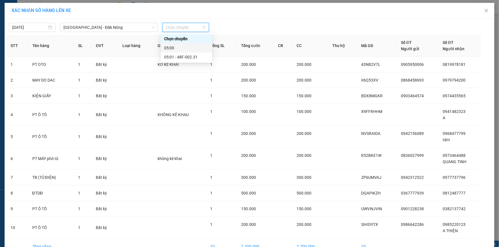
click at [183, 49] on div "05:00" at bounding box center [186, 48] width 45 height 6
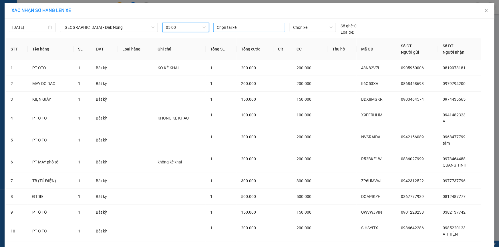
click at [246, 28] on div at bounding box center [249, 27] width 69 height 7
type input "HUN"
click at [248, 37] on div "[PERSON_NAME]" at bounding box center [254, 39] width 79 height 6
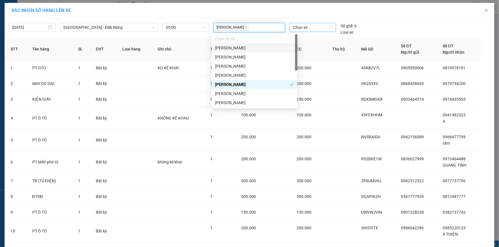
click at [302, 32] on div "Chọn xe" at bounding box center [312, 27] width 46 height 9
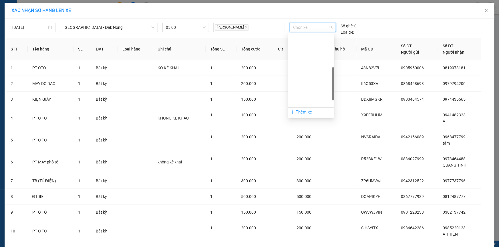
scroll to position [104, 0]
drag, startPoint x: 303, startPoint y: 53, endPoint x: 308, endPoint y: 72, distance: 20.0
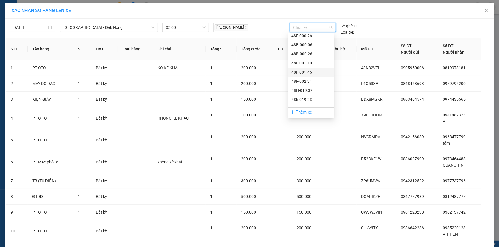
scroll to position [128, 0]
click at [305, 95] on div "48H-026.21" at bounding box center [310, 94] width 39 height 6
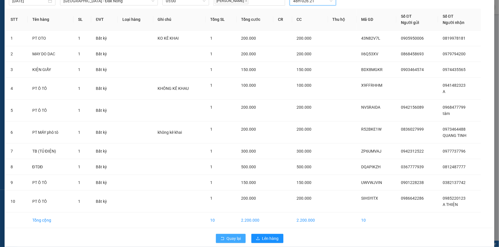
scroll to position [33, 0]
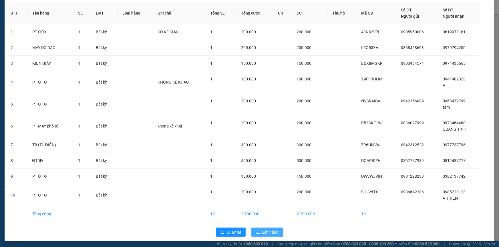
click at [268, 236] on div "Quay lại Lên hàng" at bounding box center [249, 232] width 487 height 15
click at [268, 232] on span "Lên hàng" at bounding box center [270, 232] width 17 height 6
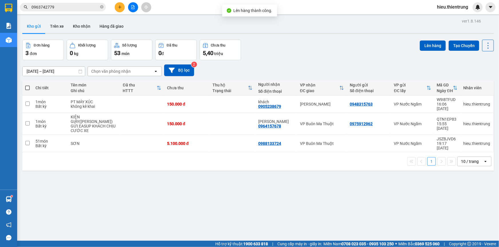
click at [135, 7] on button at bounding box center [133, 7] width 10 height 10
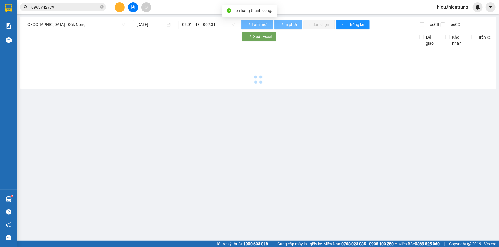
type input "[DATE]"
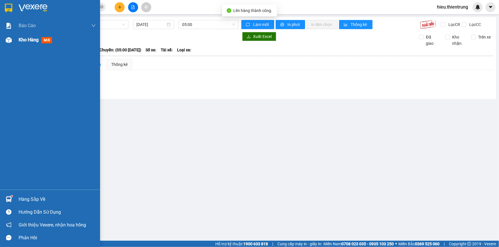
click at [21, 40] on span "Kho hàng" at bounding box center [29, 39] width 20 height 5
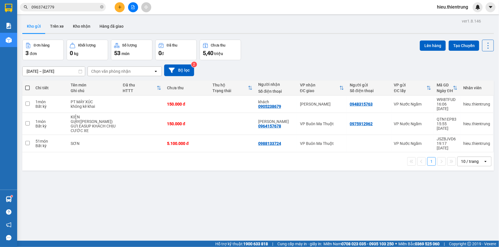
click at [29, 87] on span at bounding box center [27, 88] width 5 height 5
click at [27, 85] on input "checkbox" at bounding box center [27, 85] width 0 height 0
checkbox input "true"
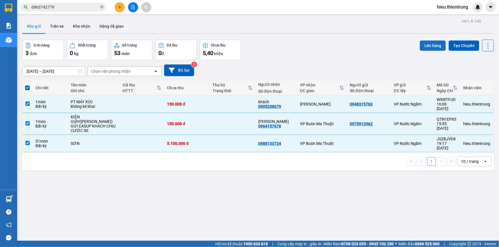
click at [426, 46] on button "Lên hàng" at bounding box center [432, 46] width 26 height 10
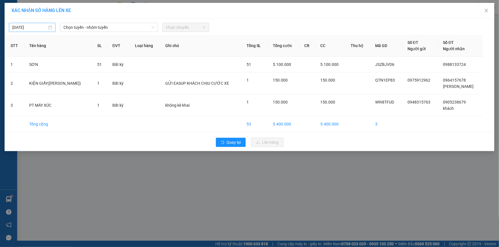
click at [41, 25] on input "[DATE]" at bounding box center [29, 27] width 35 height 6
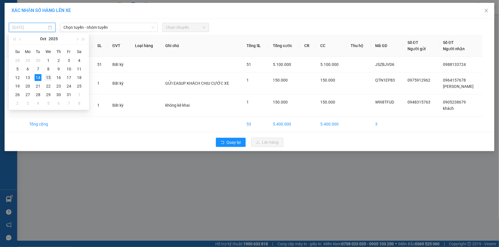
click at [51, 77] on div "15" at bounding box center [48, 77] width 7 height 7
type input "[DATE]"
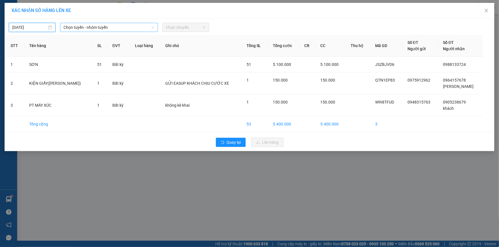
drag, startPoint x: 101, startPoint y: 25, endPoint x: 103, endPoint y: 28, distance: 4.1
click at [102, 26] on span "Chọn tuyến - nhóm tuyến" at bounding box center [108, 27] width 91 height 9
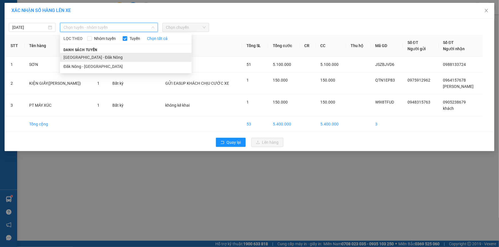
click at [92, 56] on li "[GEOGRAPHIC_DATA] - Đăk Nông" at bounding box center [125, 57] width 131 height 9
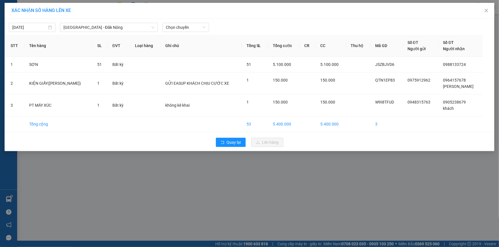
click at [210, 20] on div "[DATE] [GEOGRAPHIC_DATA] - [GEOGRAPHIC_DATA] Nông LỌC THEO Nhóm tuyến Tuyến Chọ…" at bounding box center [249, 26] width 487 height 12
click at [195, 27] on span "Chọn chuyến" at bounding box center [186, 27] width 40 height 9
drag, startPoint x: 194, startPoint y: 49, endPoint x: 204, endPoint y: 58, distance: 13.4
click at [194, 50] on div "05:00 - 48H-026.21" at bounding box center [188, 48] width 45 height 6
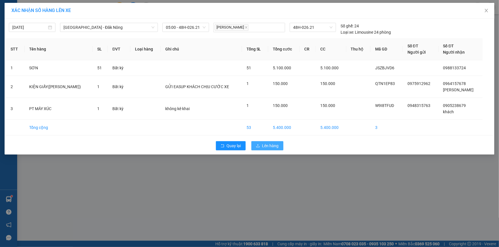
click at [273, 143] on span "Lên hàng" at bounding box center [270, 146] width 17 height 6
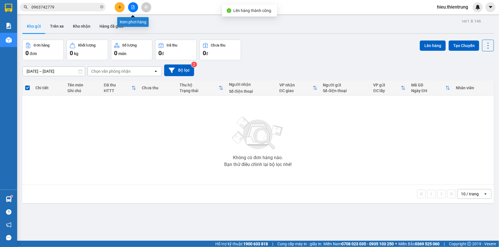
click at [132, 8] on icon "file-add" at bounding box center [133, 7] width 4 height 4
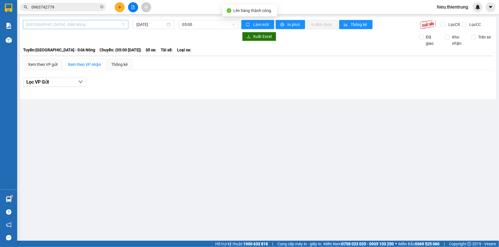
click at [81, 26] on span "[GEOGRAPHIC_DATA] - Đăk Nông" at bounding box center [75, 24] width 99 height 9
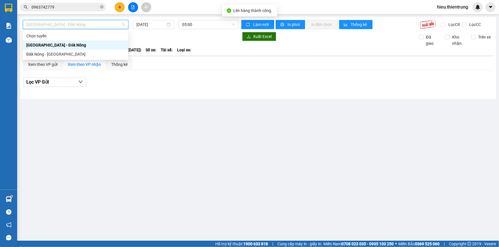
click at [59, 41] on div "[GEOGRAPHIC_DATA] - Đăk Nông" at bounding box center [75, 45] width 105 height 9
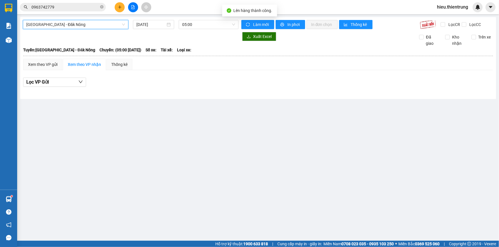
drag, startPoint x: 61, startPoint y: 20, endPoint x: 84, endPoint y: 27, distance: 24.0
click at [62, 21] on div "[GEOGRAPHIC_DATA] - [GEOGRAPHIC_DATA] - [GEOGRAPHIC_DATA] Nông [DATE] 05:00 Làm…" at bounding box center [258, 58] width 476 height 82
click at [146, 29] on div "[DATE]" at bounding box center [153, 24] width 41 height 9
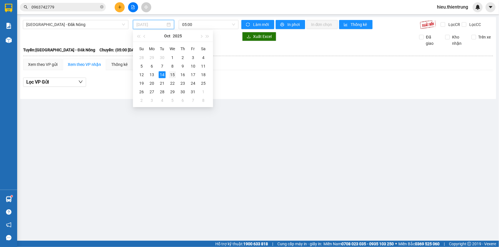
click at [173, 74] on div "15" at bounding box center [172, 74] width 7 height 7
type input "[DATE]"
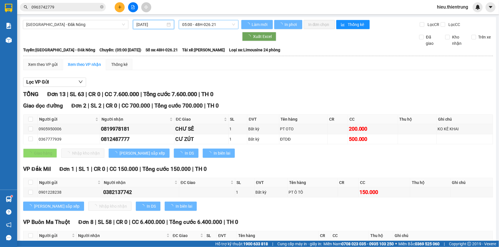
click at [191, 27] on span "05:00 - 48H-026.21" at bounding box center [208, 24] width 53 height 9
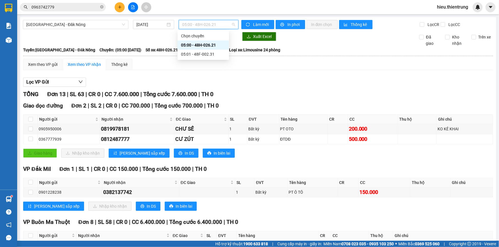
click at [204, 46] on div "05:00 - 48H-026.21" at bounding box center [203, 45] width 45 height 6
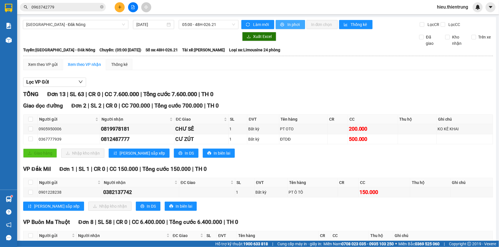
click at [289, 26] on span "In phơi" at bounding box center [293, 24] width 13 height 6
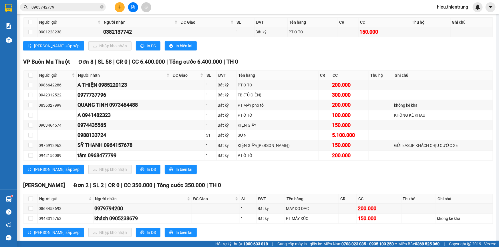
scroll to position [172, 0]
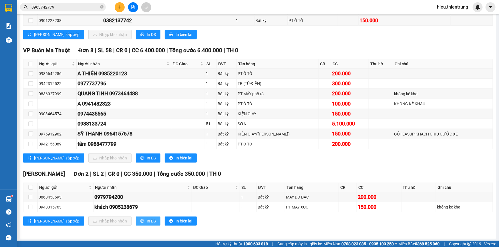
click at [136, 224] on button "In DS" at bounding box center [148, 221] width 25 height 9
click at [147, 157] on span "In DS" at bounding box center [151, 158] width 9 height 6
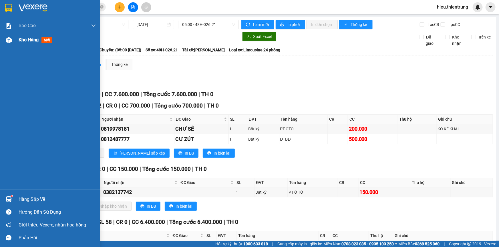
click at [31, 42] on span "Kho hàng" at bounding box center [29, 39] width 20 height 5
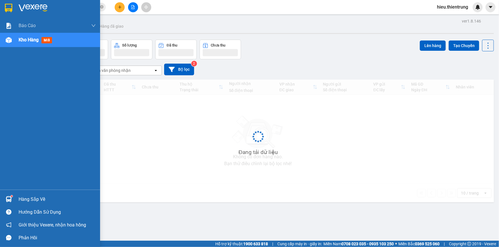
click at [31, 42] on span "Kho hàng" at bounding box center [29, 39] width 20 height 5
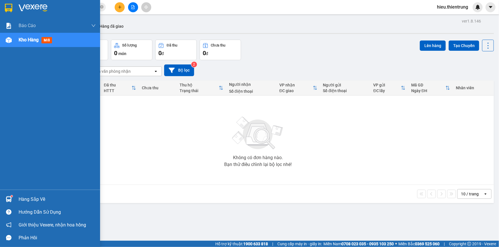
click at [11, 39] on div at bounding box center [9, 40] width 10 height 10
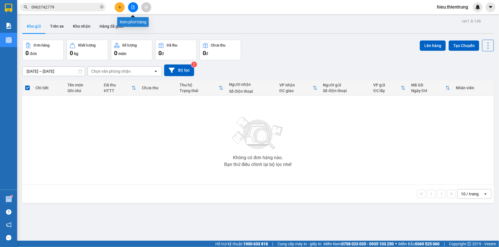
click at [133, 3] on button at bounding box center [133, 7] width 10 height 10
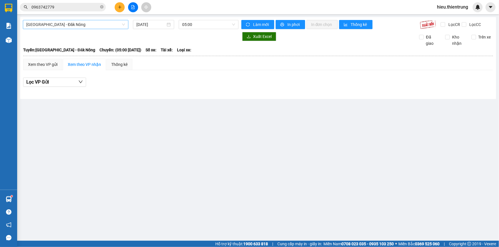
click at [88, 20] on span "[GEOGRAPHIC_DATA] - Đăk Nông" at bounding box center [75, 24] width 99 height 9
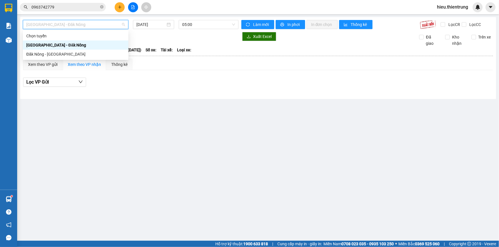
click at [64, 47] on div "[GEOGRAPHIC_DATA] - Đăk Nông" at bounding box center [75, 45] width 99 height 6
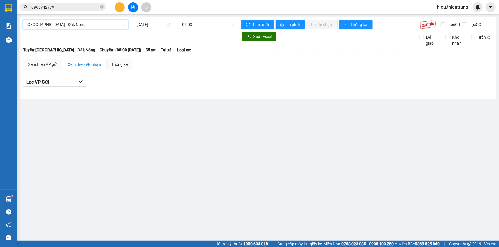
click at [147, 24] on input "[DATE]" at bounding box center [150, 24] width 29 height 6
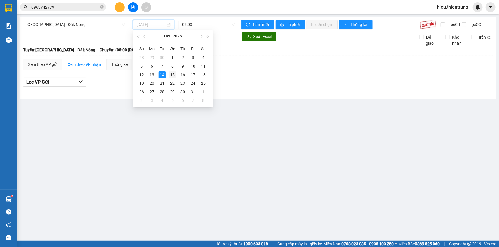
click at [171, 73] on div "15" at bounding box center [172, 74] width 7 height 7
type input "[DATE]"
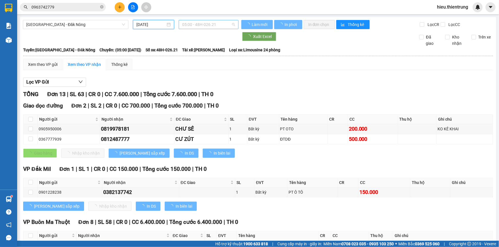
click at [209, 27] on span "05:00 - 48H-026.21" at bounding box center [208, 24] width 53 height 9
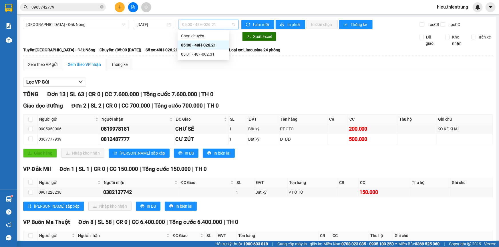
click at [211, 47] on div "05:00 - 48H-026.21" at bounding box center [203, 45] width 45 height 6
click at [219, 23] on span "05:00 - 48H-026.21" at bounding box center [208, 24] width 53 height 9
click at [211, 53] on div "05:01 - 48F-002.31" at bounding box center [203, 54] width 45 height 6
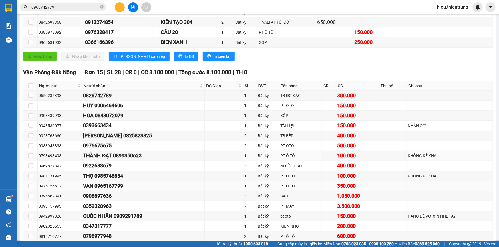
scroll to position [156, 0]
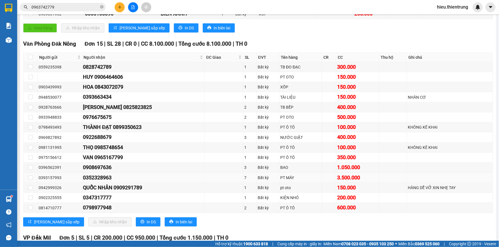
click at [258, 173] on td "Bất kỳ" at bounding box center [268, 178] width 23 height 10
click at [257, 177] on div "Bất kỳ" at bounding box center [267, 178] width 21 height 6
click at [34, 179] on td at bounding box center [30, 178] width 14 height 10
click at [32, 177] on input "checkbox" at bounding box center [30, 178] width 5 height 5
checkbox input "true"
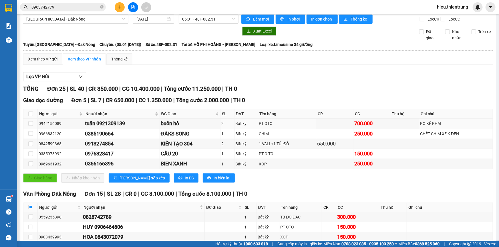
scroll to position [0, 0]
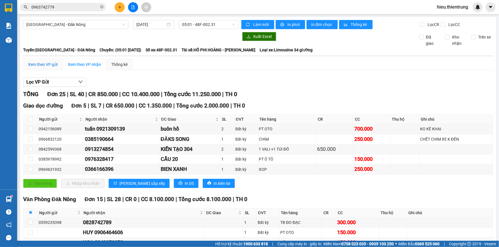
drag, startPoint x: 53, startPoint y: 62, endPoint x: 80, endPoint y: 77, distance: 30.4
click at [53, 62] on div "Xem theo VP gửi" at bounding box center [42, 64] width 29 height 6
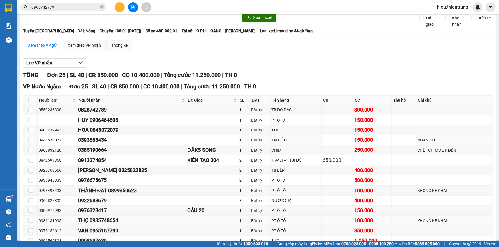
scroll to position [130, 0]
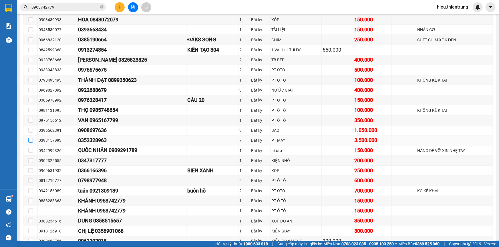
click at [28, 141] on td at bounding box center [30, 141] width 14 height 10
click at [31, 141] on input "checkbox" at bounding box center [30, 140] width 5 height 5
checkbox input "true"
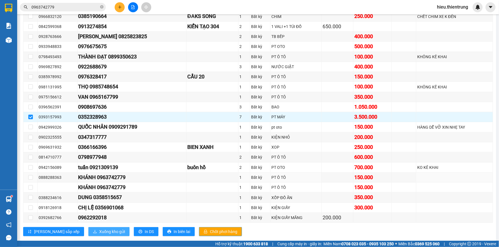
scroll to position [163, 0]
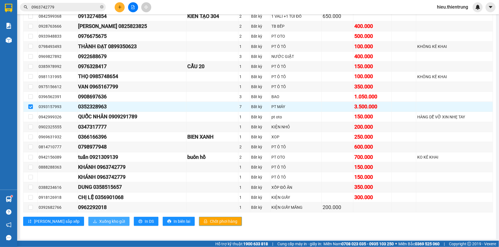
click at [99, 219] on span "Xuống kho gửi" at bounding box center [112, 222] width 26 height 6
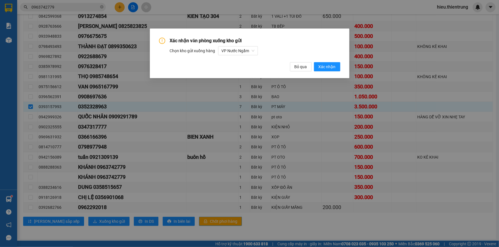
click at [333, 73] on div "Xác nhận văn phòng xuống kho gửi Chọn kho gửi xuống hàng VP Nước Ngầm Bỏ qua …" at bounding box center [249, 54] width 199 height 50
click at [331, 64] on span "Xác nhận" at bounding box center [326, 67] width 17 height 6
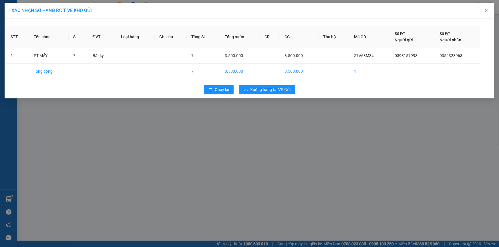
click at [267, 95] on div "Quay lại Xuống hàng tại VP Gửi" at bounding box center [249, 89] width 487 height 15
drag, startPoint x: 269, startPoint y: 92, endPoint x: 274, endPoint y: 89, distance: 5.4
click at [274, 89] on span "Xuống hàng tại VP Gửi" at bounding box center [270, 90] width 40 height 6
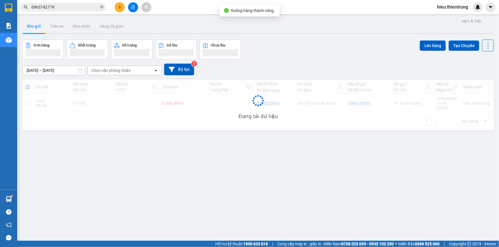
click at [277, 96] on div "Đang tải dữ liệu" at bounding box center [257, 105] width 471 height 51
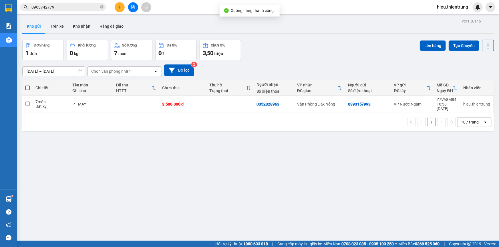
click at [137, 9] on div at bounding box center [132, 7] width 43 height 10
click at [134, 8] on icon "file-add" at bounding box center [132, 7] width 3 height 4
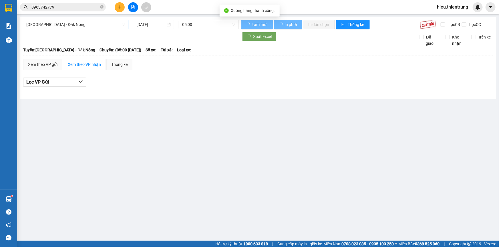
click at [88, 23] on span "[GEOGRAPHIC_DATA] - Đăk Nông" at bounding box center [75, 24] width 99 height 9
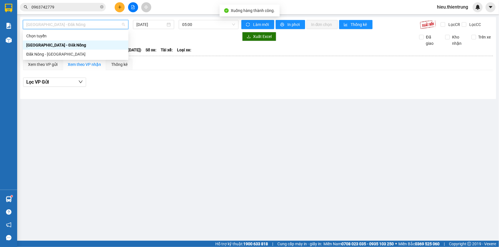
click at [60, 45] on div "[GEOGRAPHIC_DATA] - Đăk Nông" at bounding box center [75, 45] width 99 height 6
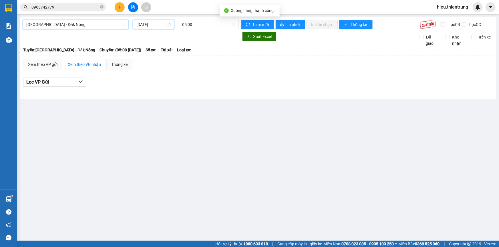
click at [161, 24] on input "[DATE]" at bounding box center [150, 24] width 29 height 6
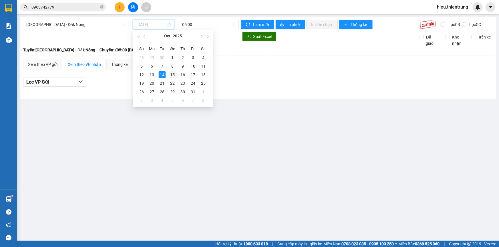
click at [174, 75] on div "15" at bounding box center [172, 74] width 7 height 7
type input "[DATE]"
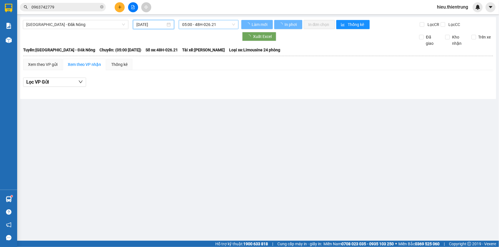
click at [207, 28] on span "05:00 - 48H-026.21" at bounding box center [208, 24] width 53 height 9
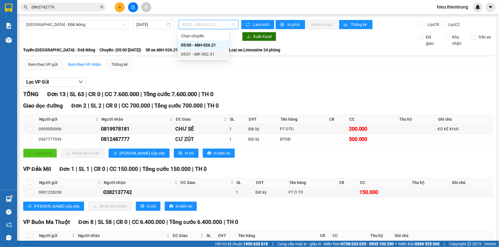
click at [211, 53] on div "05:01 - 48F-002.31" at bounding box center [203, 54] width 45 height 6
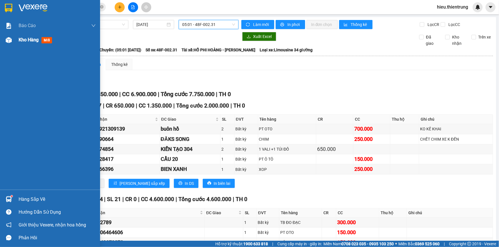
click at [31, 41] on span "Kho hàng" at bounding box center [29, 39] width 20 height 5
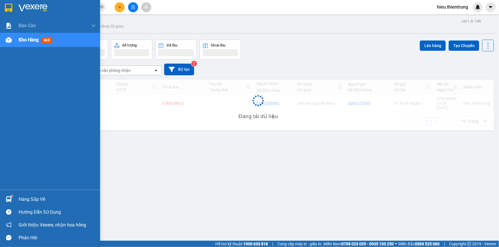
click at [31, 41] on span "Kho hàng" at bounding box center [29, 39] width 20 height 5
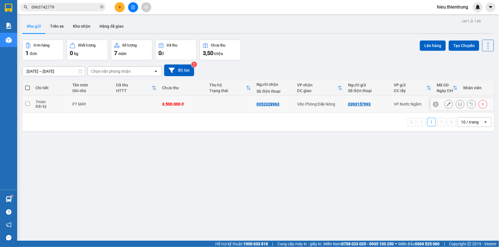
click at [444, 100] on button at bounding box center [448, 104] width 8 height 10
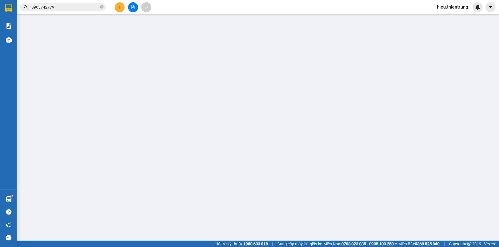
type input "0393157993"
type input "0352328963"
type input "0"
type input "3.500.000"
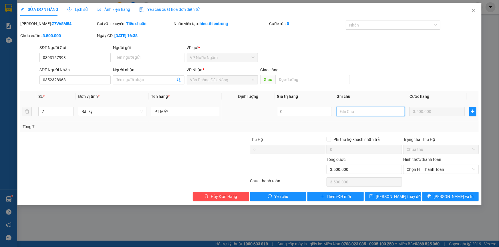
click at [361, 109] on input "text" at bounding box center [370, 111] width 68 height 9
type input "THU THÊM 400K XE NÂNG TỔNG THU 3900"
click at [462, 196] on button "[PERSON_NAME] và In" at bounding box center [450, 196] width 56 height 9
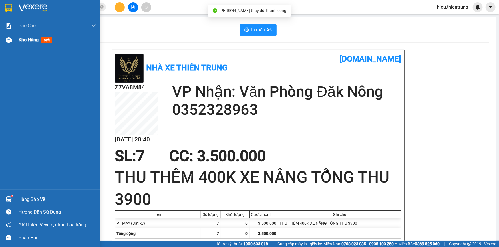
click at [13, 38] on div at bounding box center [9, 40] width 10 height 10
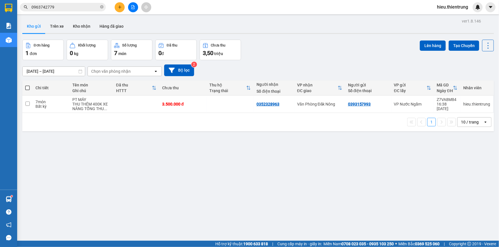
click at [25, 88] on th at bounding box center [27, 88] width 10 height 15
click at [27, 87] on span at bounding box center [27, 88] width 5 height 5
click at [27, 85] on input "checkbox" at bounding box center [27, 85] width 0 height 0
checkbox input "true"
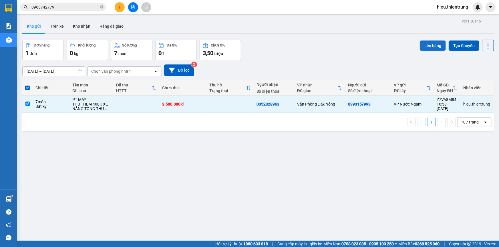
click at [423, 46] on button "Lên hàng" at bounding box center [432, 46] width 26 height 10
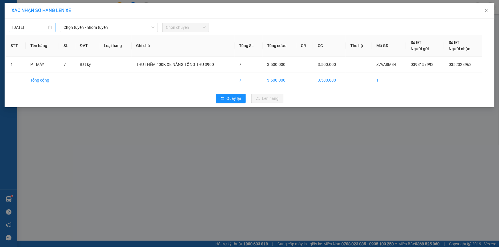
click at [26, 26] on input "[DATE]" at bounding box center [29, 27] width 35 height 6
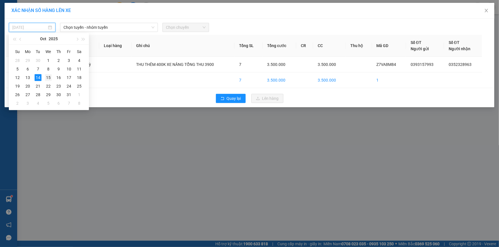
click at [49, 77] on div "15" at bounding box center [48, 77] width 7 height 7
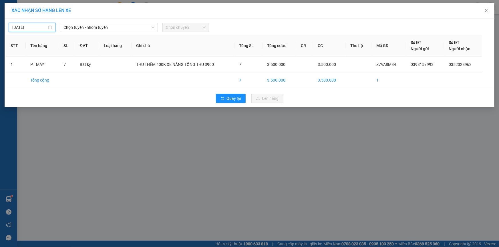
type input "[DATE]"
click at [93, 30] on span "Chọn tuyến - nhóm tuyến" at bounding box center [108, 27] width 91 height 9
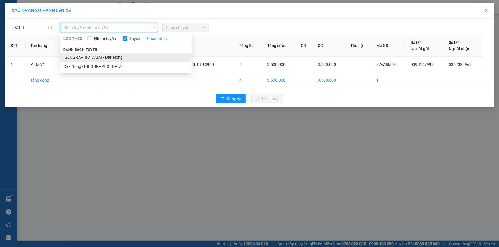
click at [78, 54] on li "[GEOGRAPHIC_DATA] - Đăk Nông" at bounding box center [125, 57] width 131 height 9
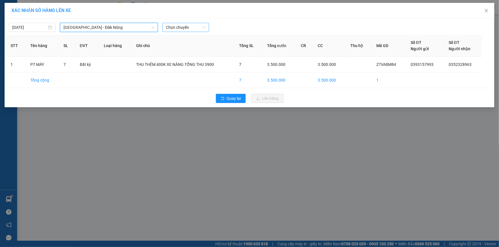
click at [181, 25] on span "Chọn chuyến" at bounding box center [186, 27] width 40 height 9
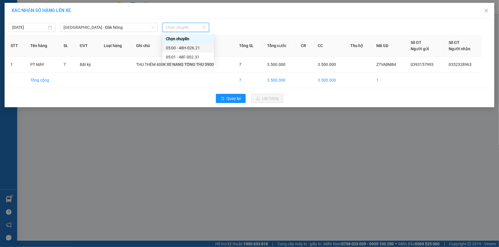
click at [191, 48] on div "05:00 - 48H-026.21" at bounding box center [188, 48] width 45 height 6
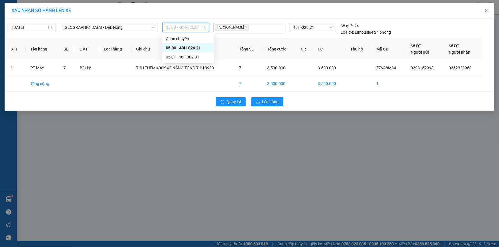
click at [184, 26] on span "05:00 - 48H-026.21" at bounding box center [186, 27] width 40 height 9
click at [184, 56] on div "05:01 - 48F-002.31" at bounding box center [188, 57] width 45 height 6
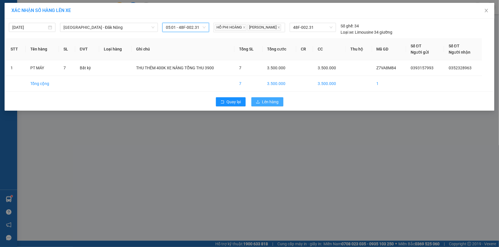
click at [274, 105] on span "Lên hàng" at bounding box center [270, 102] width 17 height 6
